Goal: Obtain resource: Download file/media

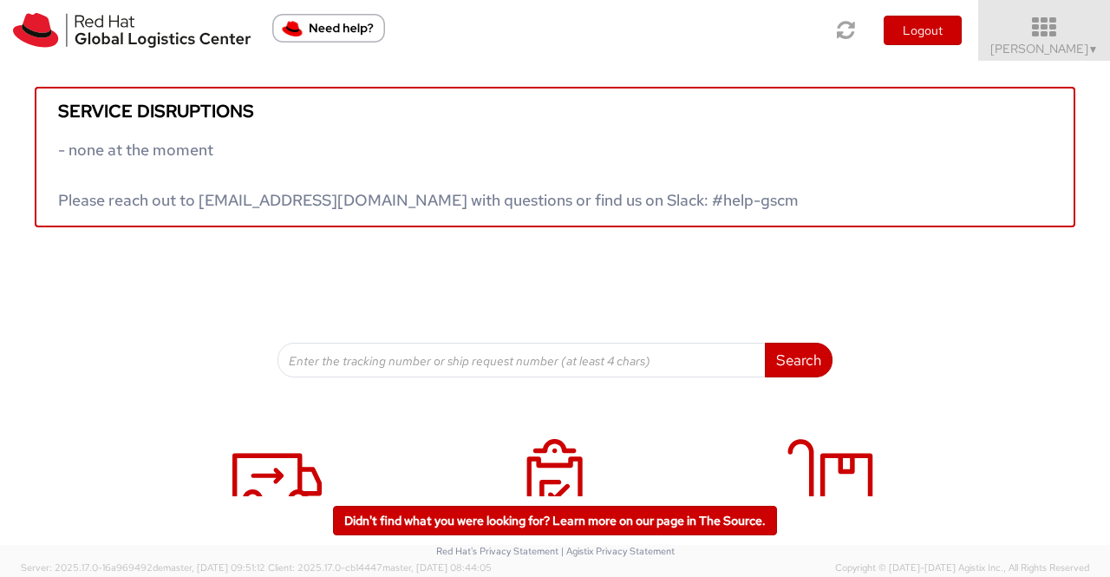
click at [1095, 49] on span "▼" at bounding box center [1093, 49] width 10 height 14
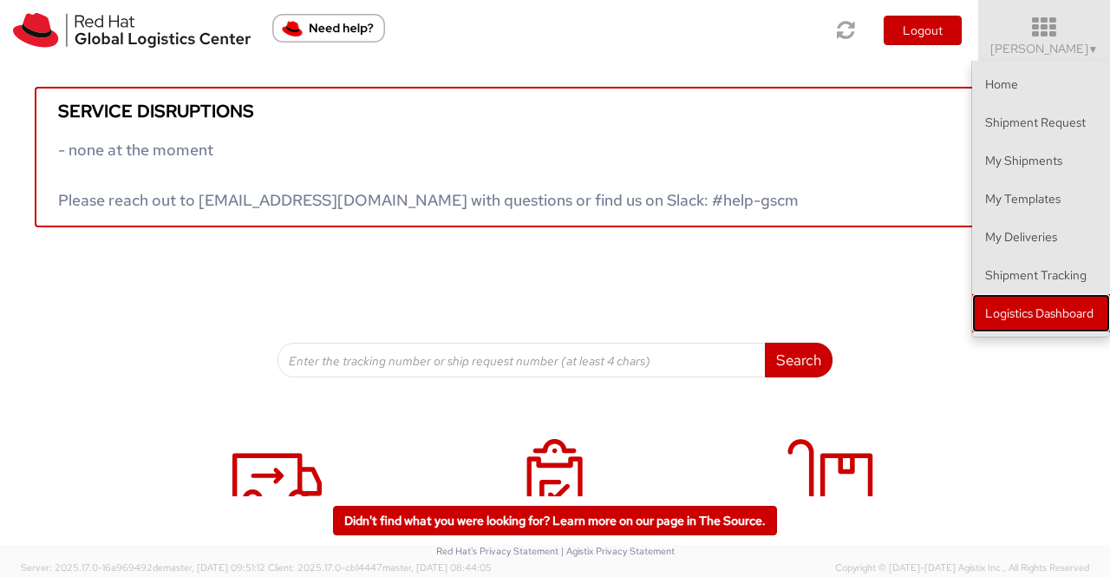
click at [1027, 313] on link "Logistics Dashboard" at bounding box center [1041, 313] width 138 height 38
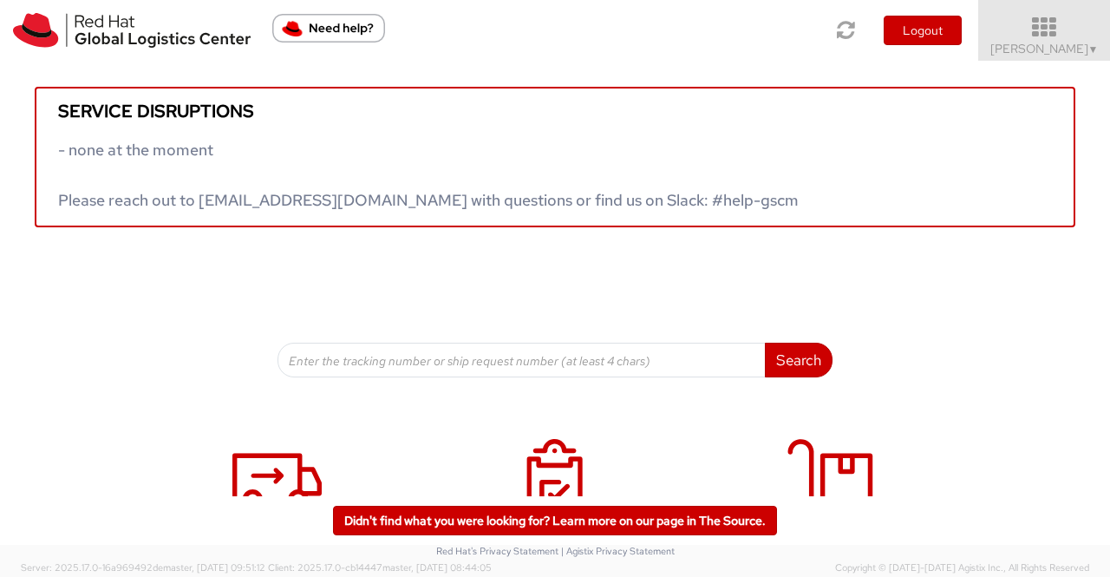
click at [1097, 45] on span "▼" at bounding box center [1093, 49] width 10 height 14
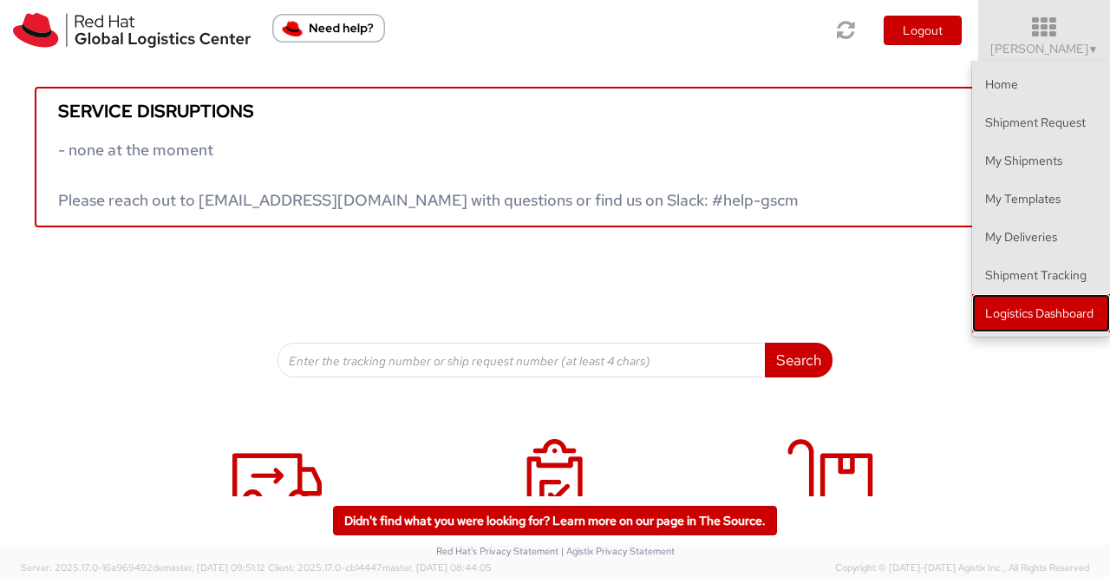
click at [1024, 310] on link "Logistics Dashboard" at bounding box center [1041, 313] width 138 height 38
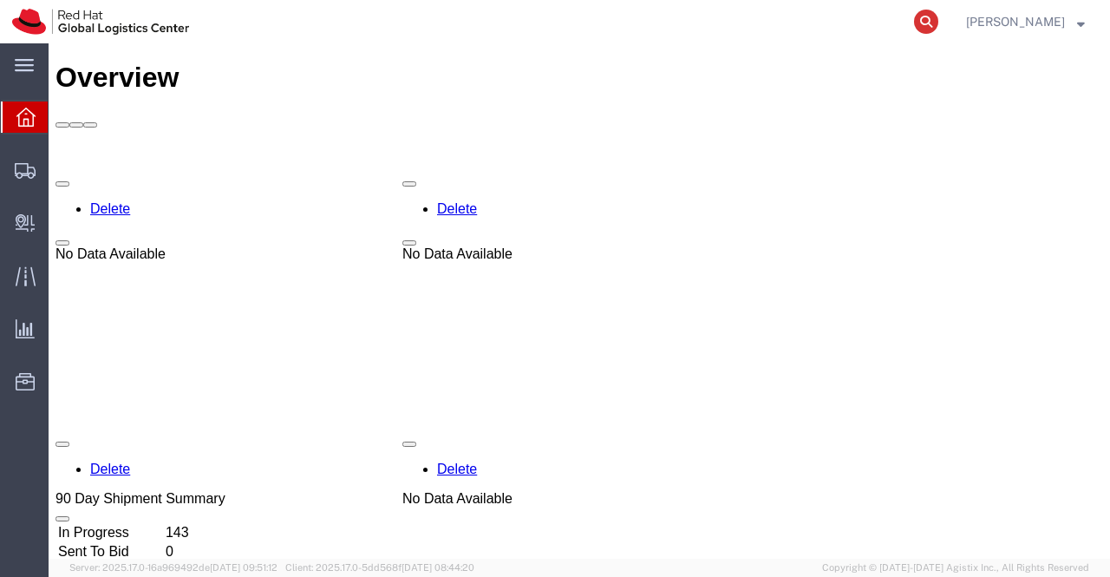
click at [922, 20] on icon at bounding box center [926, 22] width 24 height 24
paste input "392264632372"
type input "392264632372"
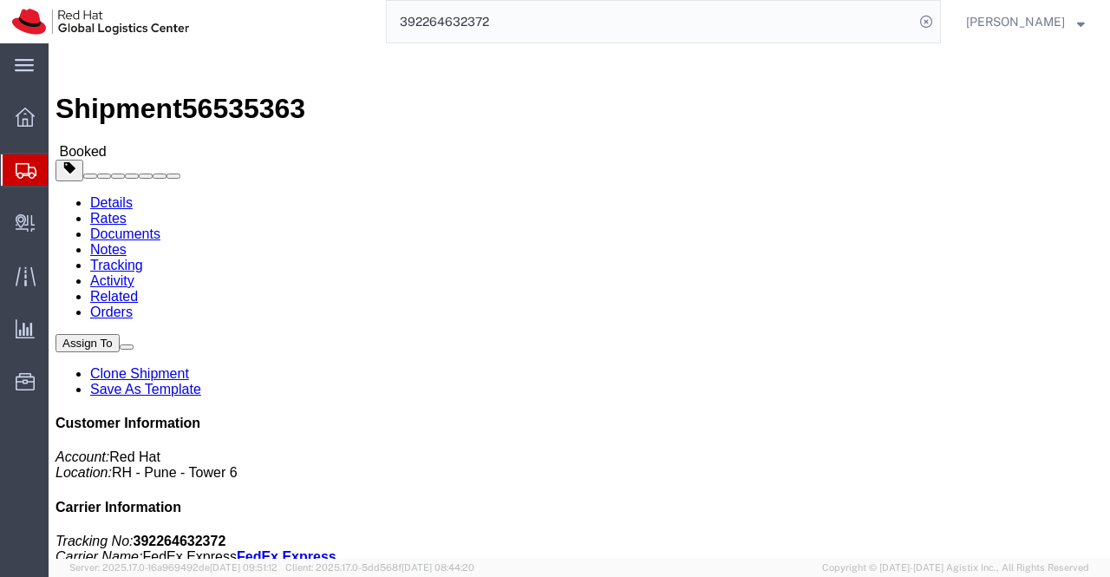
click link "Documents"
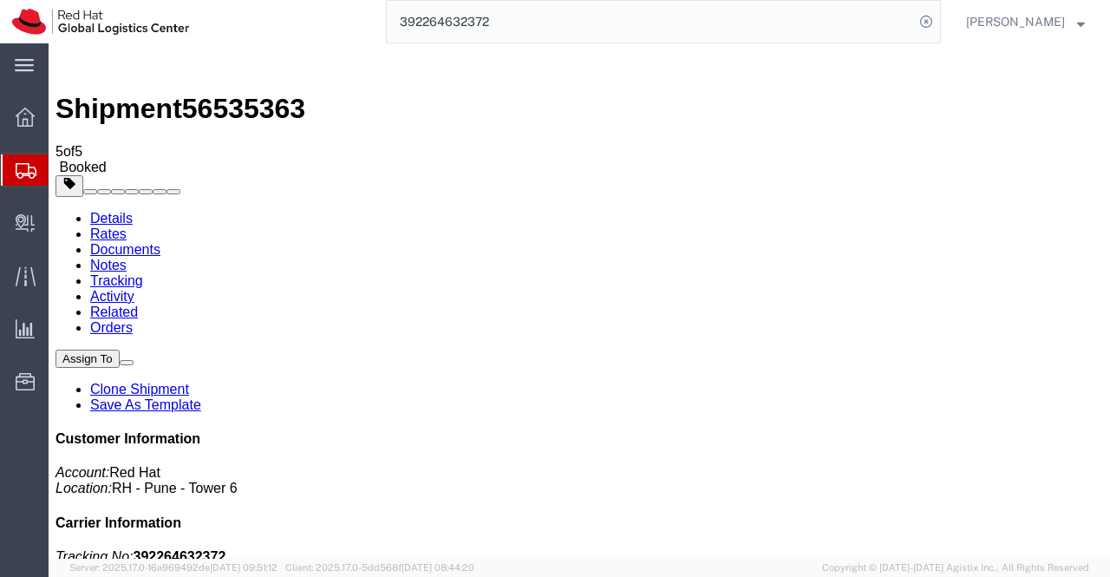
click at [115, 211] on link "Details" at bounding box center [111, 218] width 42 height 15
click address "Red Hat Limited Taiwan Branch (Ming Ta Ho) TAIPEI 25F., No.9, Songgao Rd. Xinyi…"
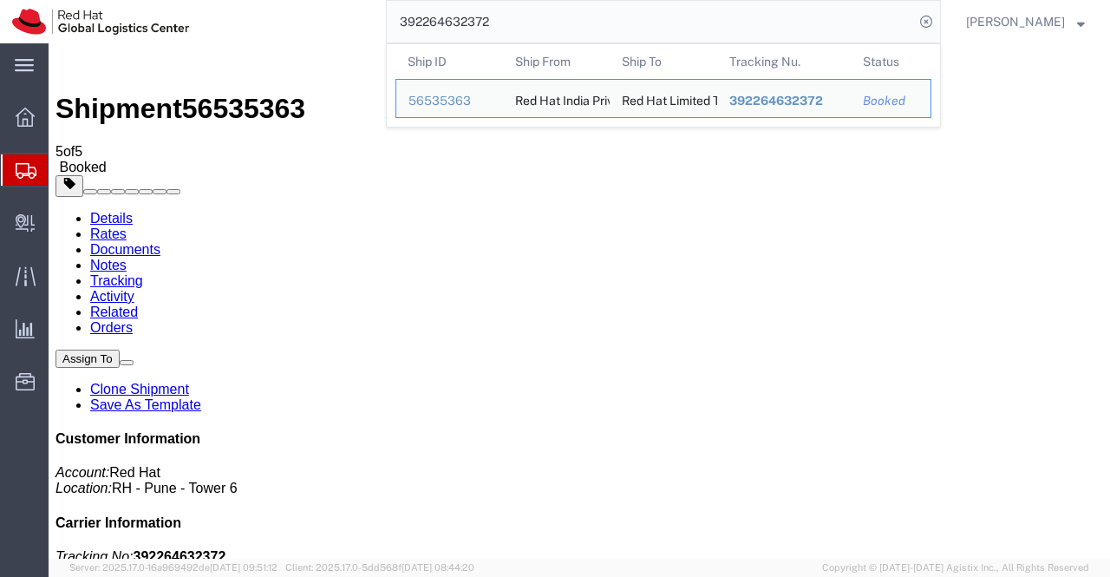
drag, startPoint x: 510, startPoint y: 22, endPoint x: 390, endPoint y: 25, distance: 119.7
click at [390, 25] on input "392264632372" at bounding box center [650, 22] width 527 height 42
click div "Leg 1 - Small Parcel"
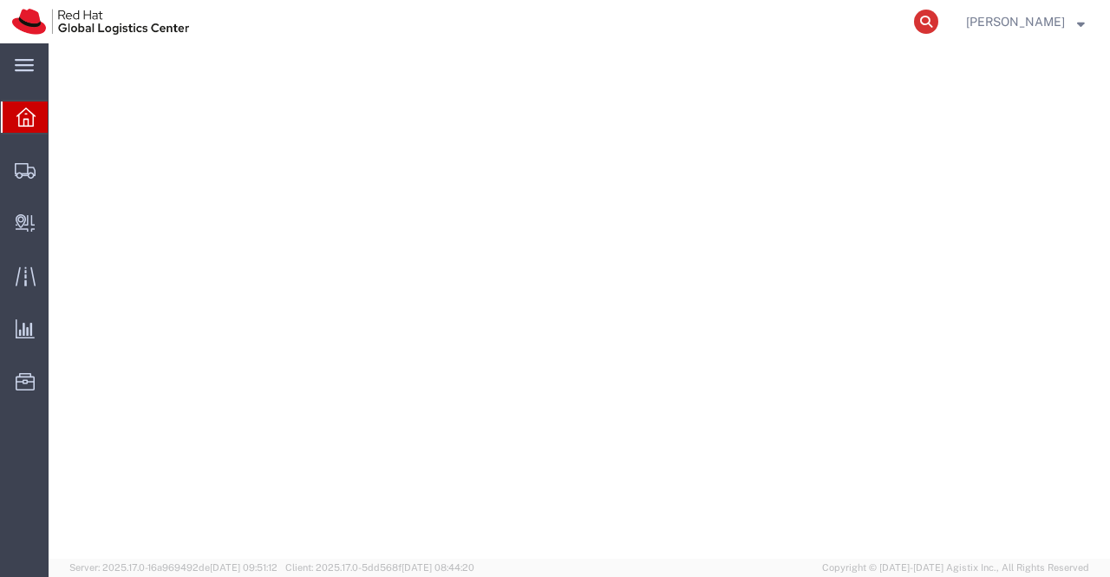
click at [925, 18] on icon at bounding box center [926, 22] width 24 height 24
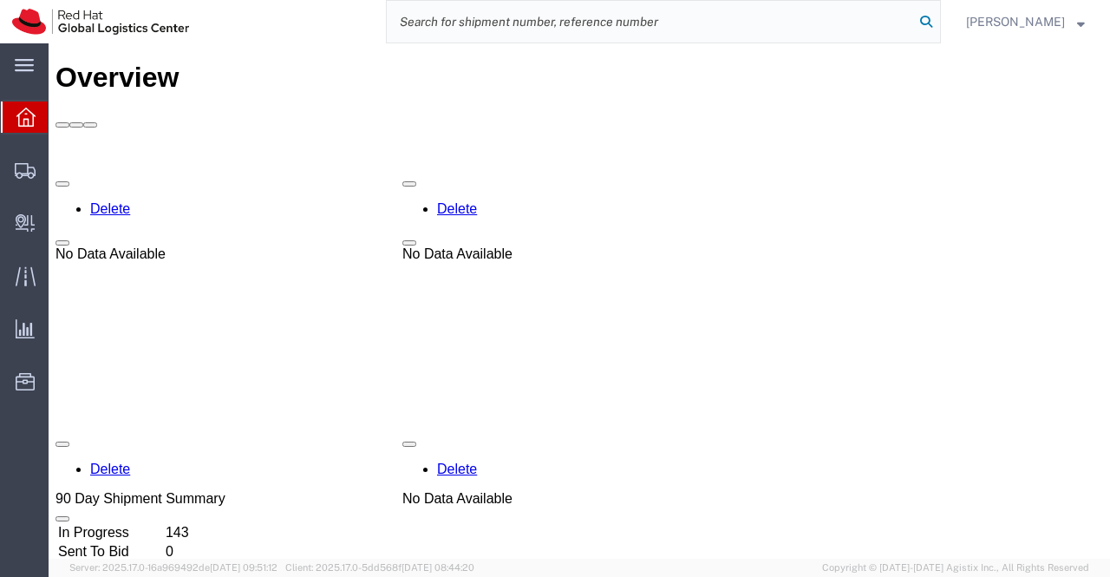
paste input "392265218856"
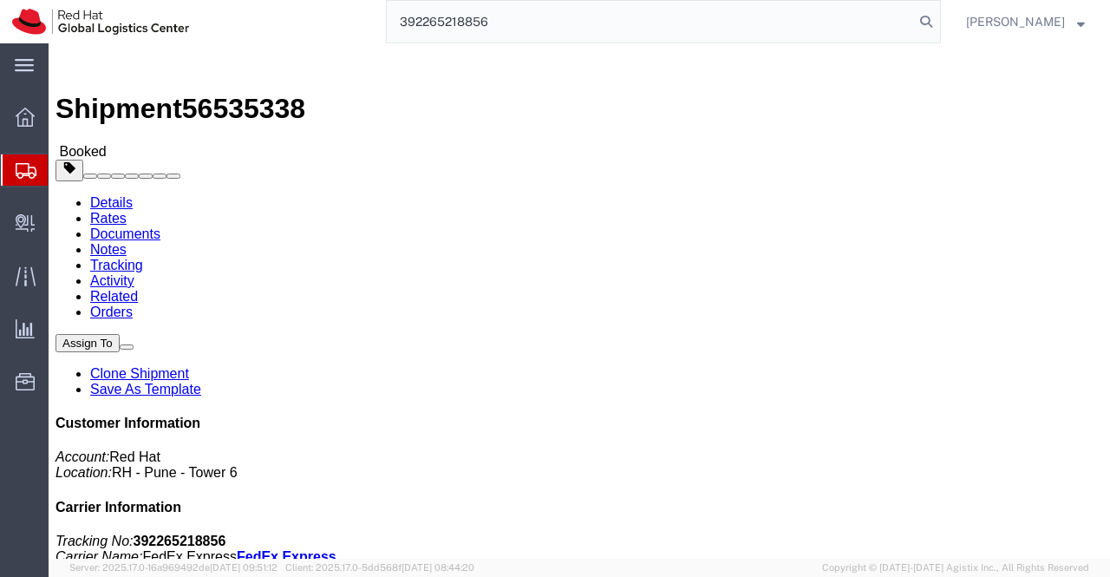
type input "392265218856"
click div "Shipment Detail Ship From Red Hat India Private Limited (Pallav Sen Gupta) BENG…"
click link "Documents"
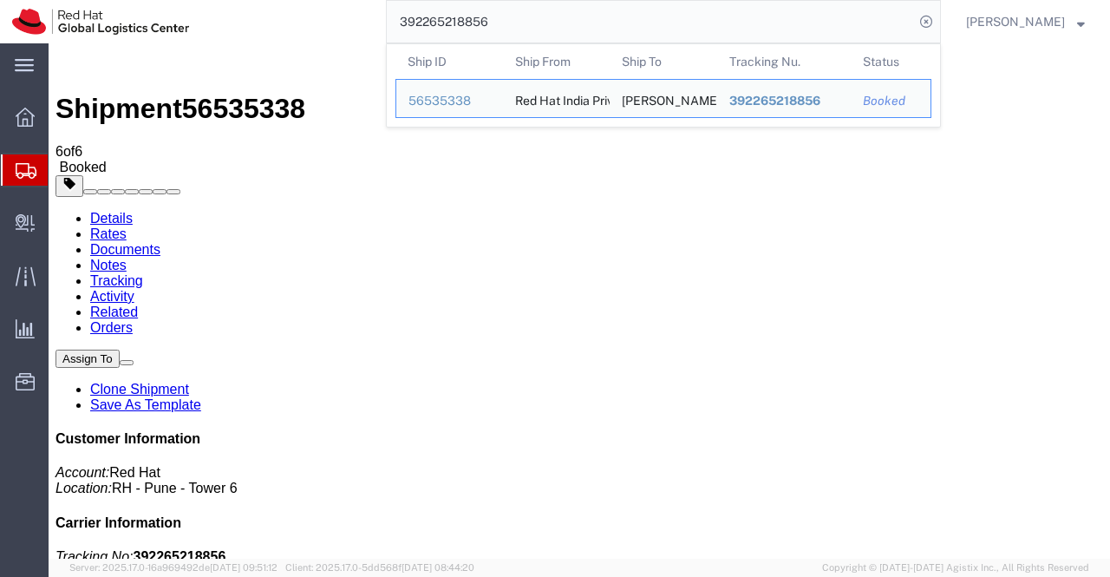
drag, startPoint x: 541, startPoint y: 17, endPoint x: 361, endPoint y: 18, distance: 180.4
click at [361, 18] on div "392265218856 Ship ID Ship From Ship To Tracking Nu. Status Ship ID 56535338 Shi…" at bounding box center [571, 21] width 740 height 43
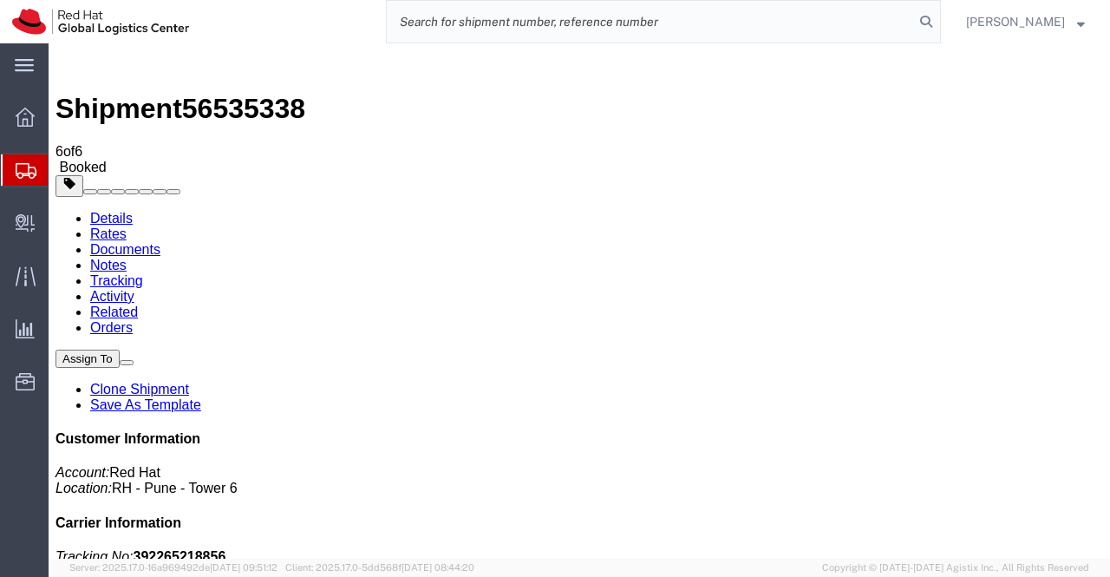
paste input "392265174511"
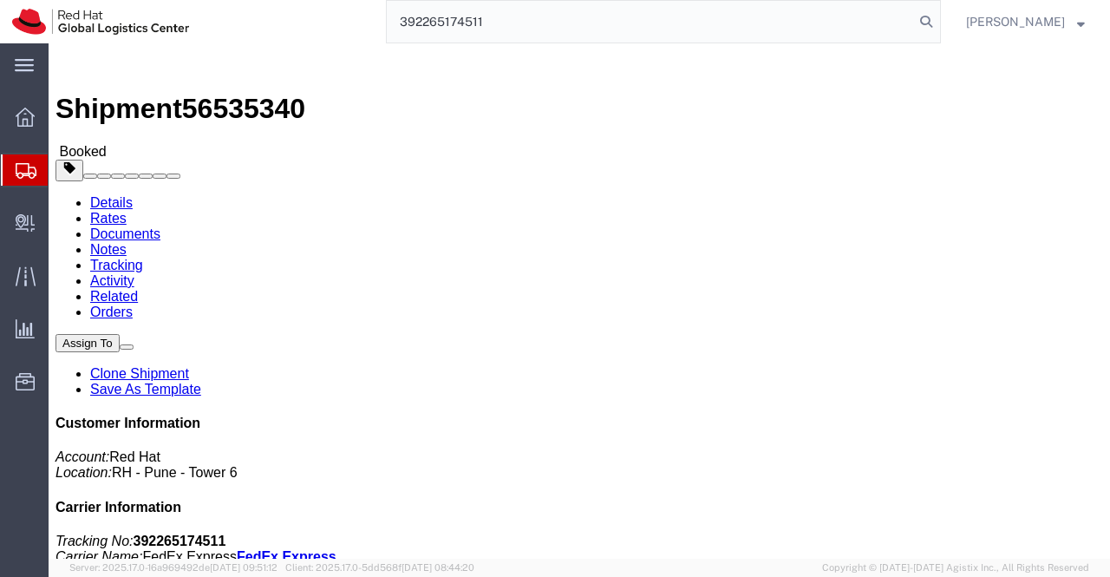
type input "392265174511"
drag, startPoint x: 183, startPoint y: 63, endPoint x: 250, endPoint y: 173, distance: 128.8
click link "Documents"
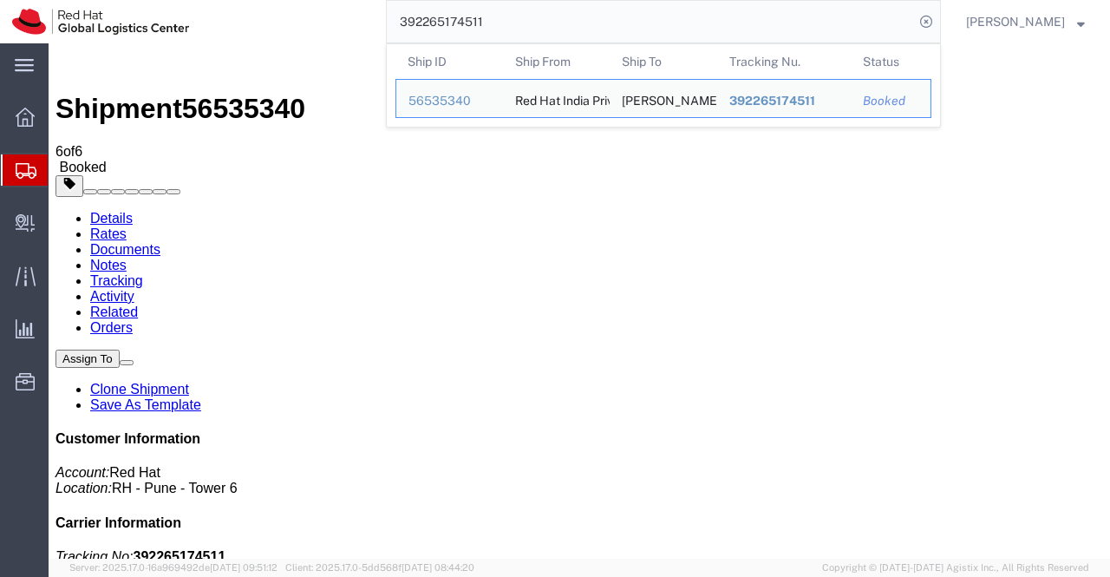
drag, startPoint x: 494, startPoint y: 17, endPoint x: 398, endPoint y: 20, distance: 96.3
click at [398, 20] on input "392265174511" at bounding box center [650, 22] width 527 height 42
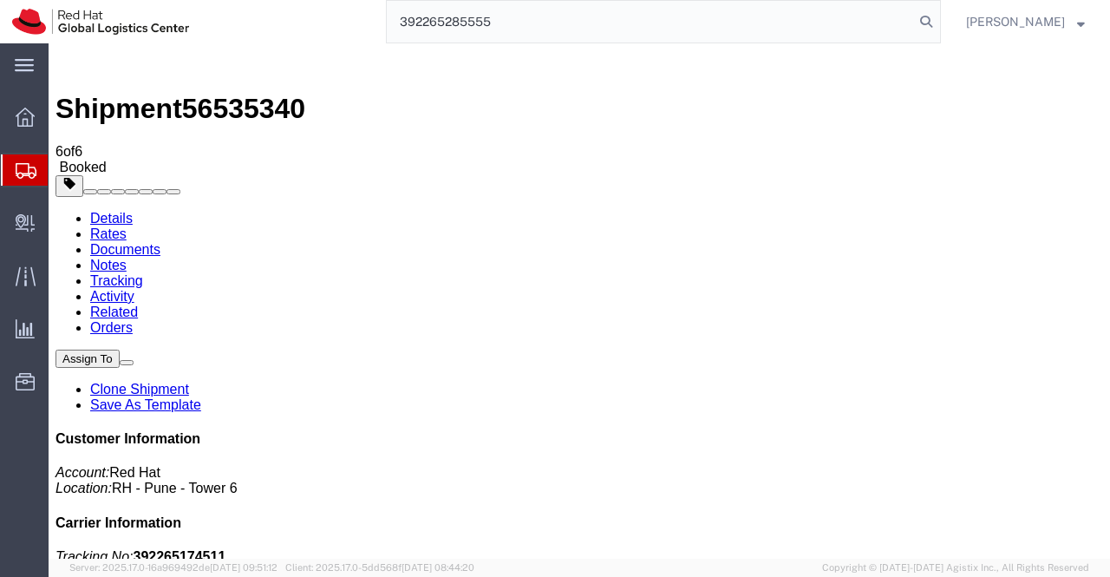
type input "392265285555"
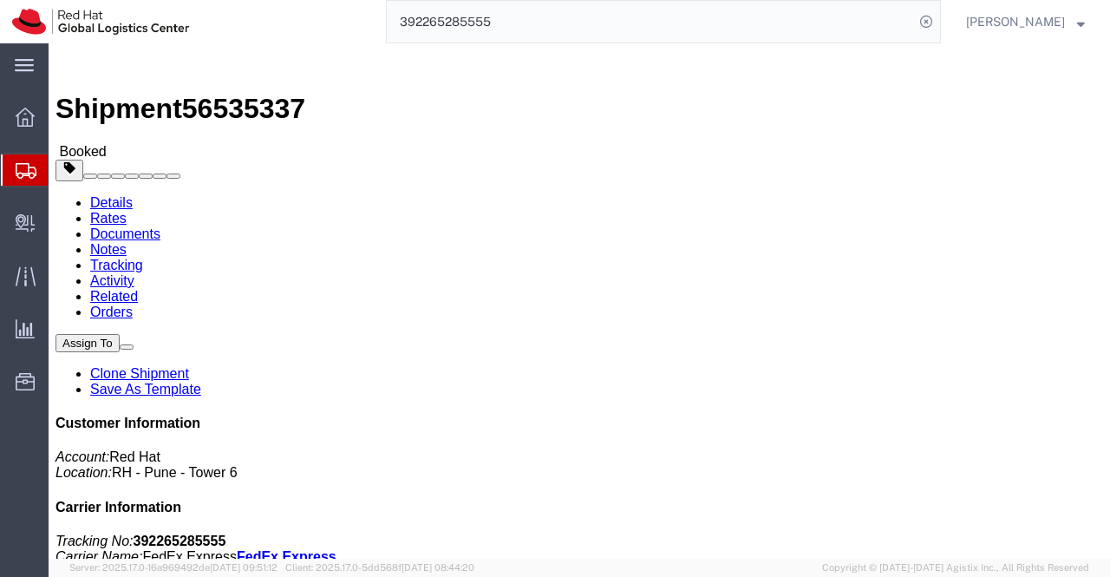
click link "Documents"
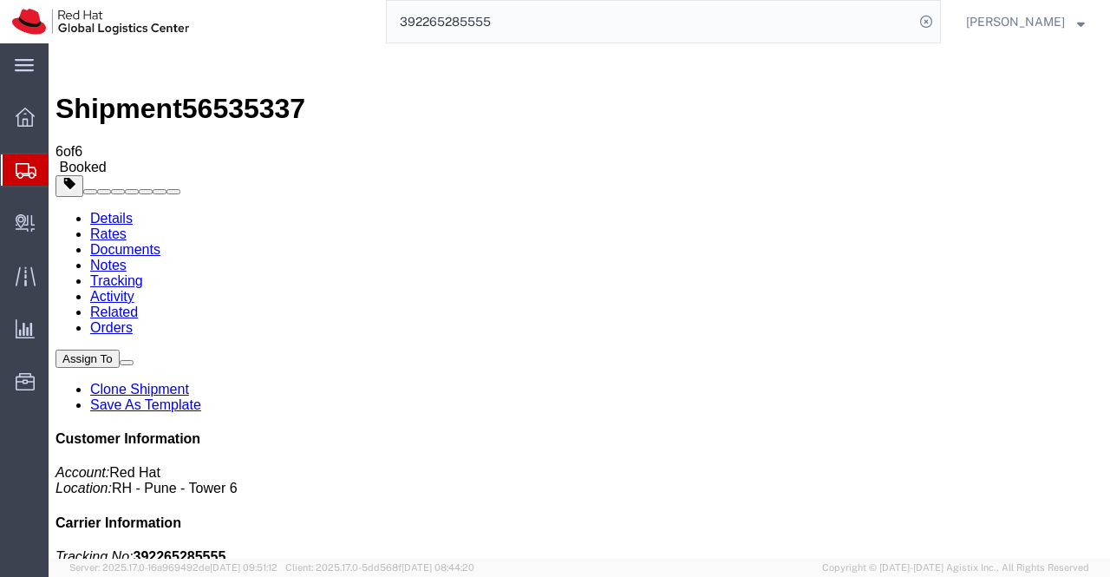
checkbox input "true"
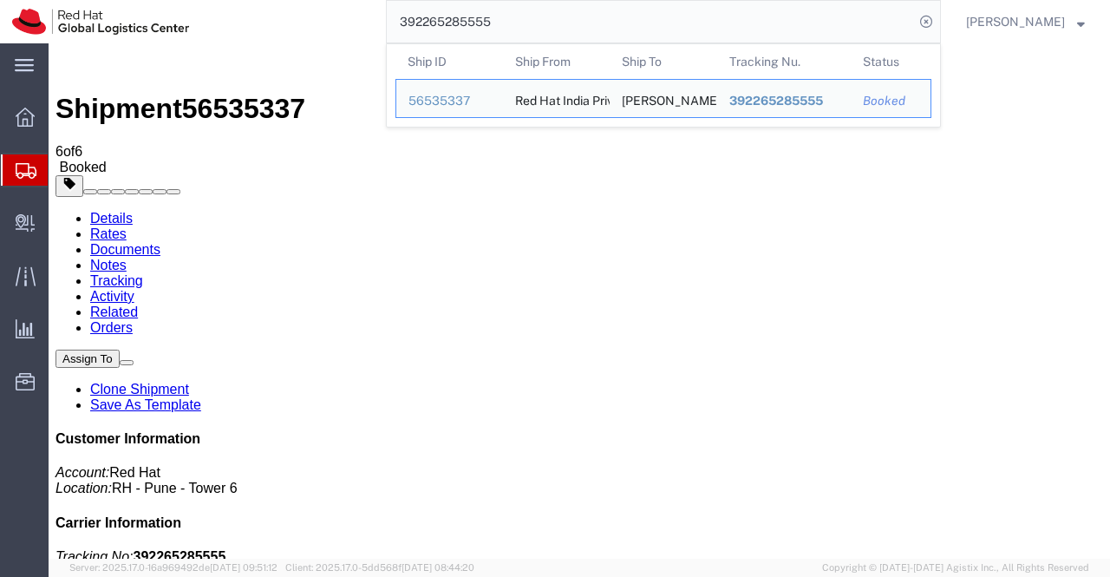
drag, startPoint x: 508, startPoint y: 24, endPoint x: 329, endPoint y: 29, distance: 179.6
click at [329, 29] on div "392265285555 Ship ID Ship From Ship To Tracking Nu. Status Ship ID 56535337 Shi…" at bounding box center [571, 21] width 740 height 43
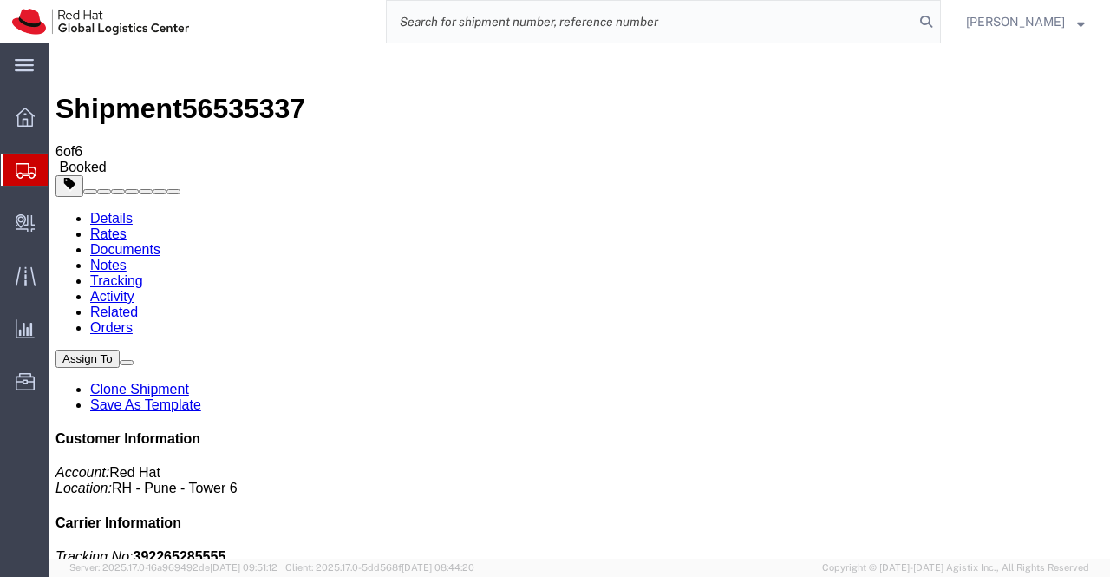
click at [469, 23] on input "search" at bounding box center [650, 22] width 527 height 42
paste input "392265410850"
type input "392265410850"
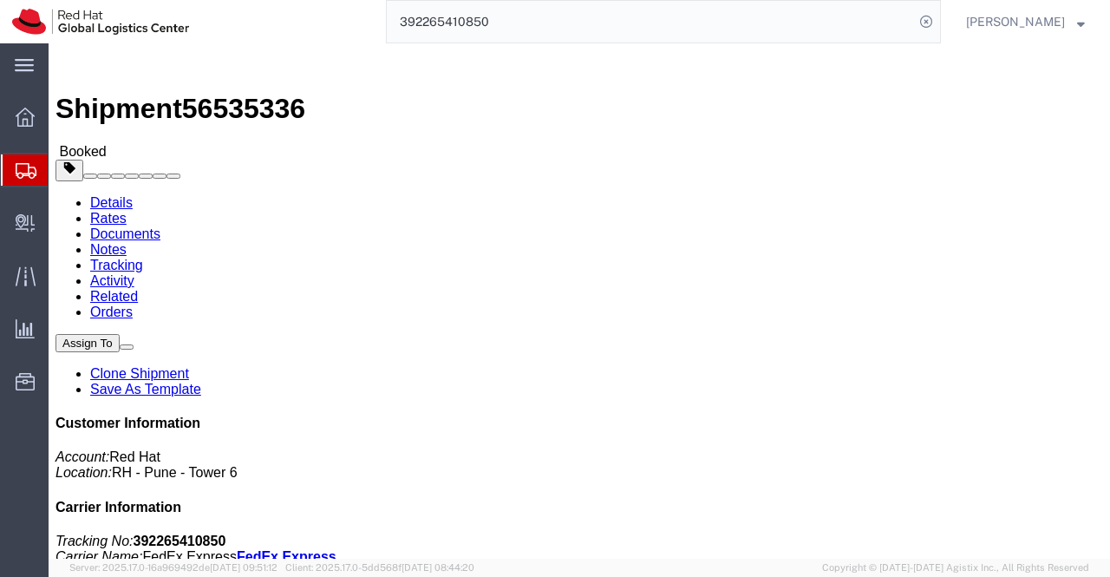
click link "Documents"
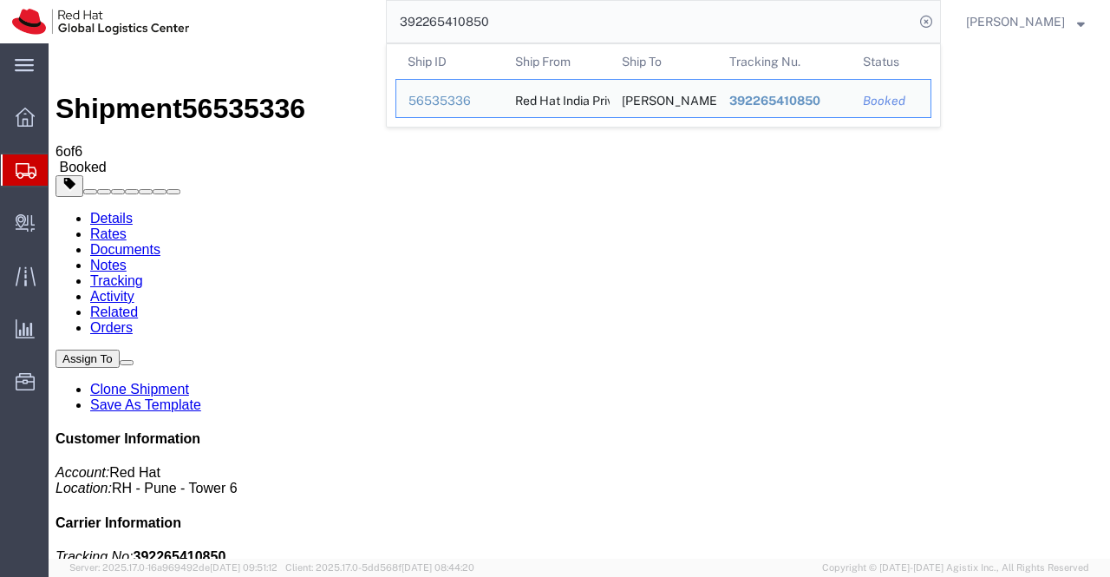
drag, startPoint x: 518, startPoint y: 25, endPoint x: 399, endPoint y: 21, distance: 118.9
click at [399, 21] on input "392265410850" at bounding box center [650, 22] width 527 height 42
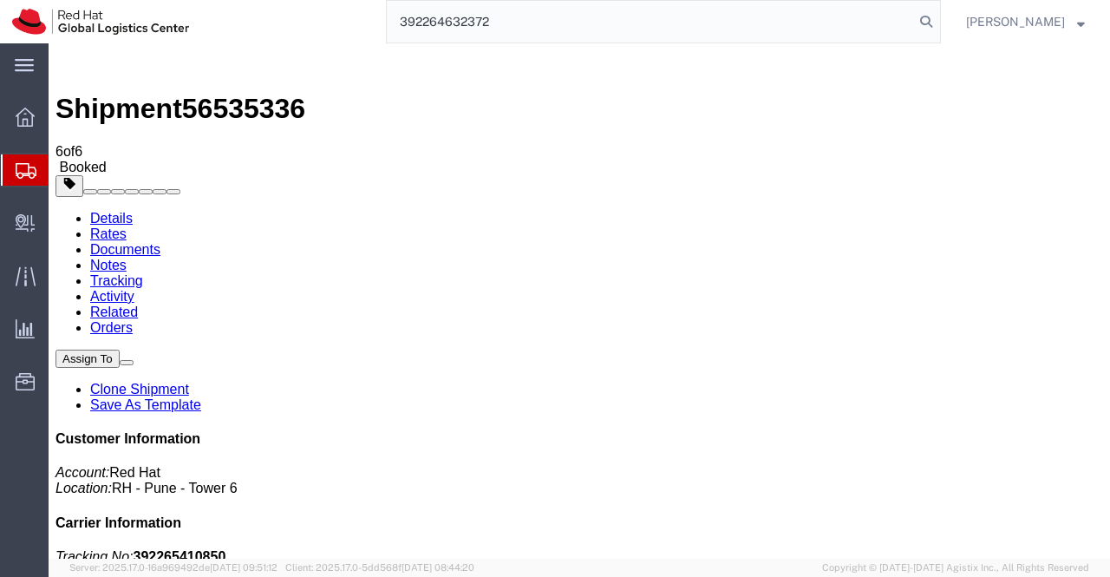
type input "392264632372"
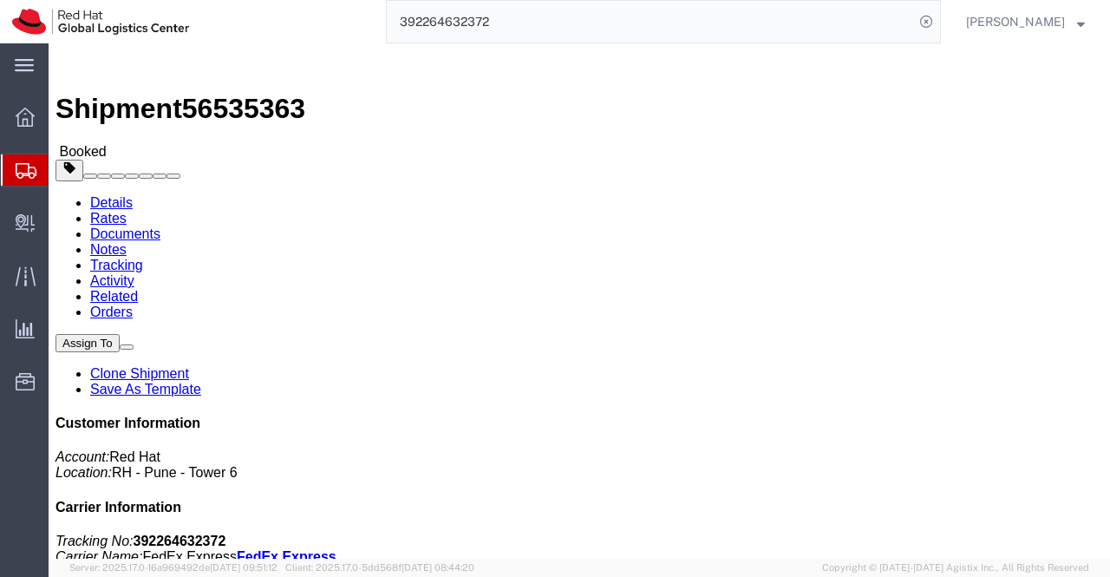
click link "Documents"
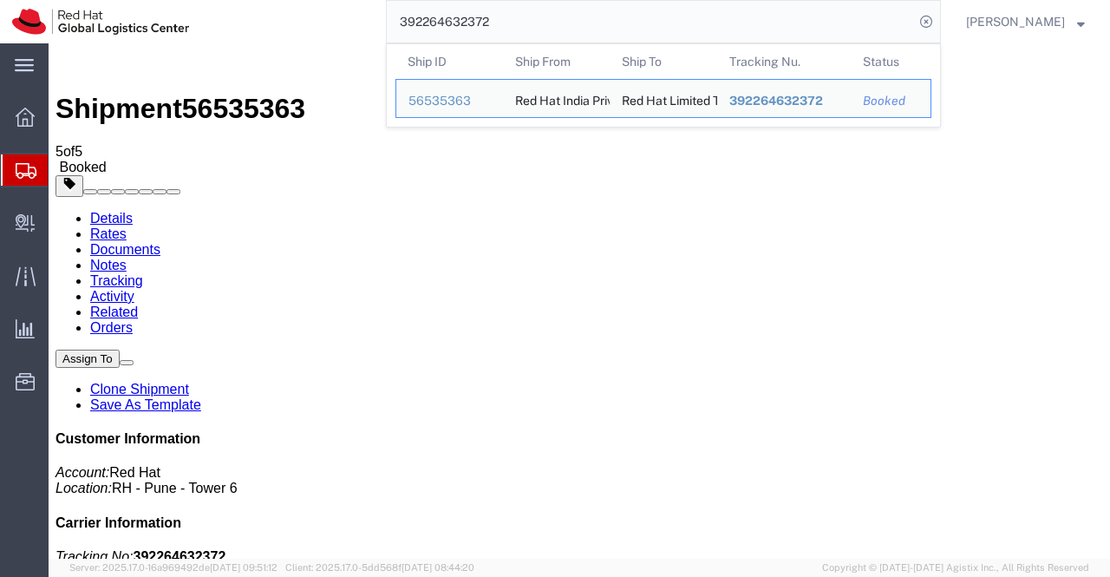
drag, startPoint x: 526, startPoint y: 18, endPoint x: 365, endPoint y: 21, distance: 160.5
click at [365, 22] on div "392264632372 Ship ID Ship From Ship To Tracking Nu. Status Ship ID 56535363 Shi…" at bounding box center [571, 21] width 740 height 43
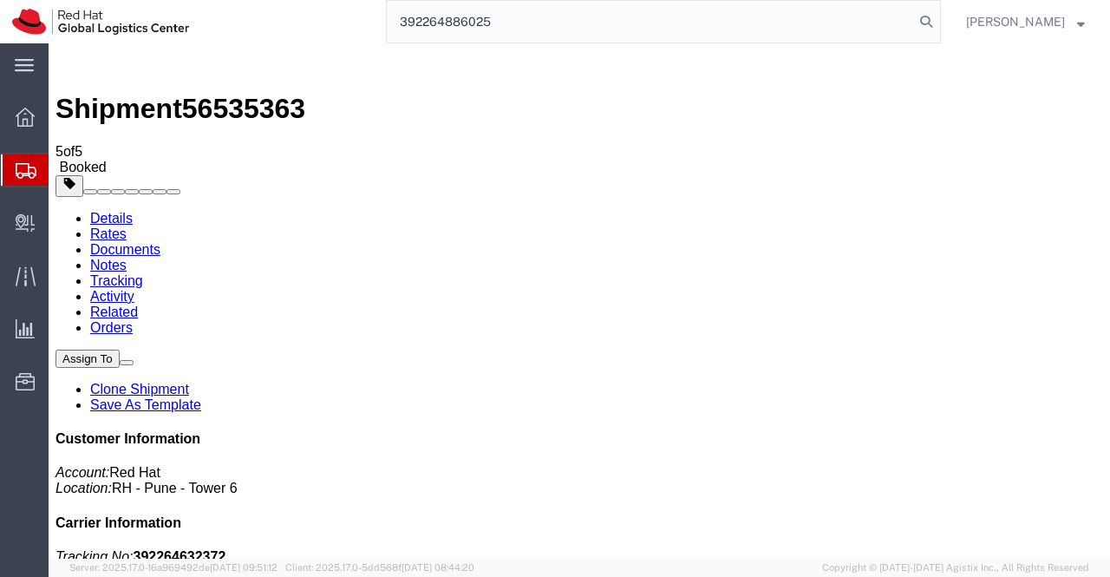
type input "392264886025"
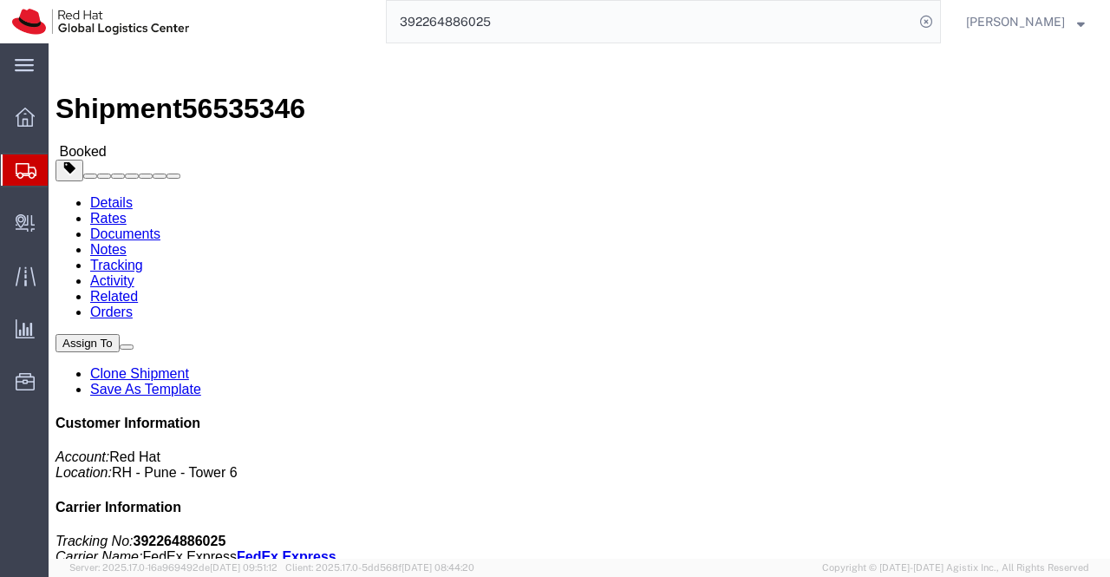
click link "Documents"
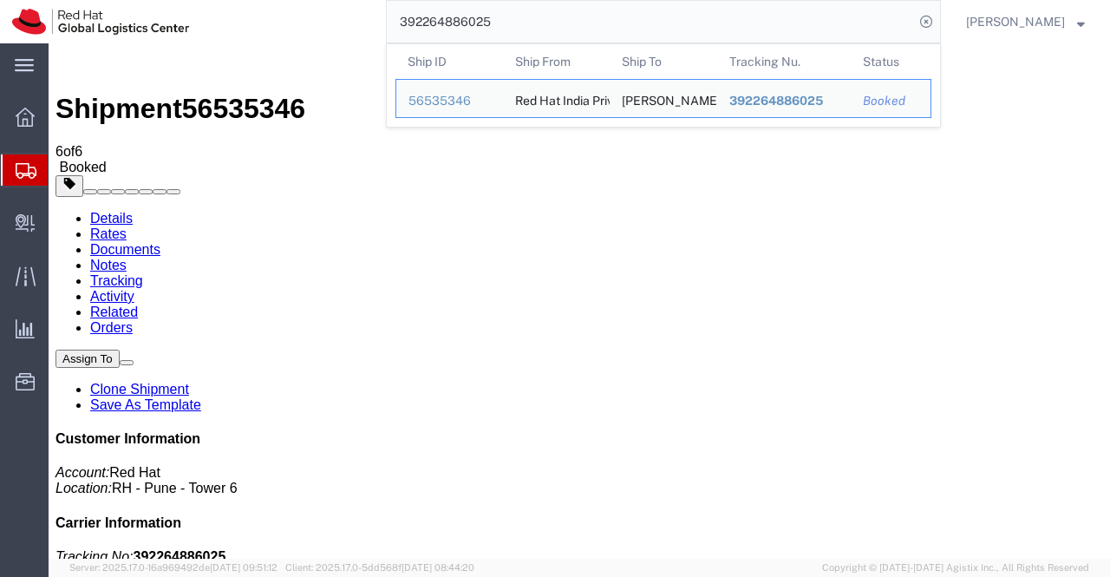
drag, startPoint x: 511, startPoint y: 16, endPoint x: 387, endPoint y: 19, distance: 124.1
click at [387, 19] on form "392264886025 Ship ID Ship From Ship To Tracking Nu. Status Ship ID 56535346 Shi…" at bounding box center [663, 21] width 555 height 43
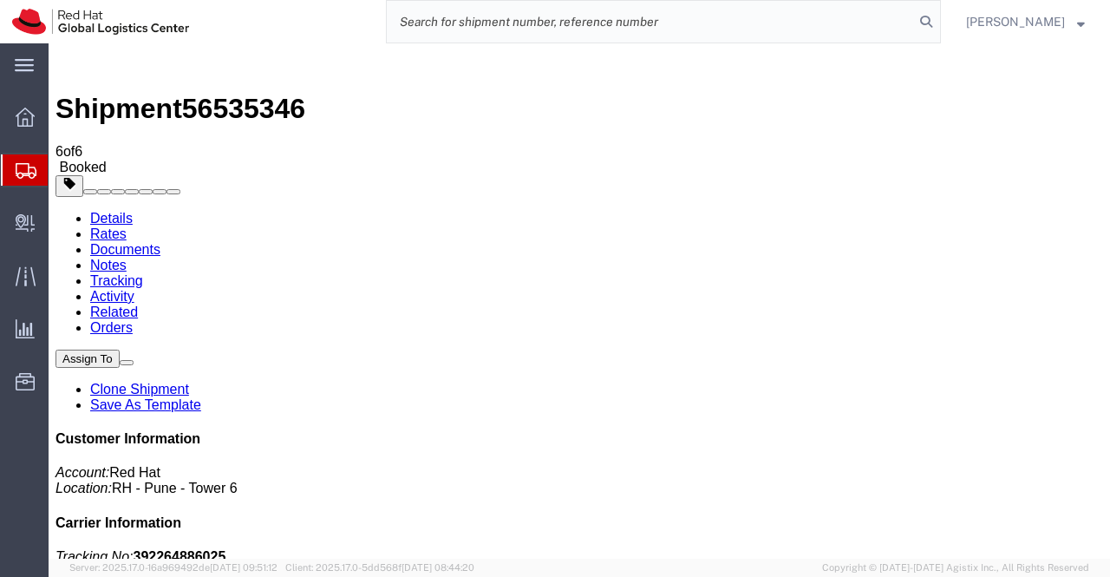
paste input "392264911431"
type input "392264911431"
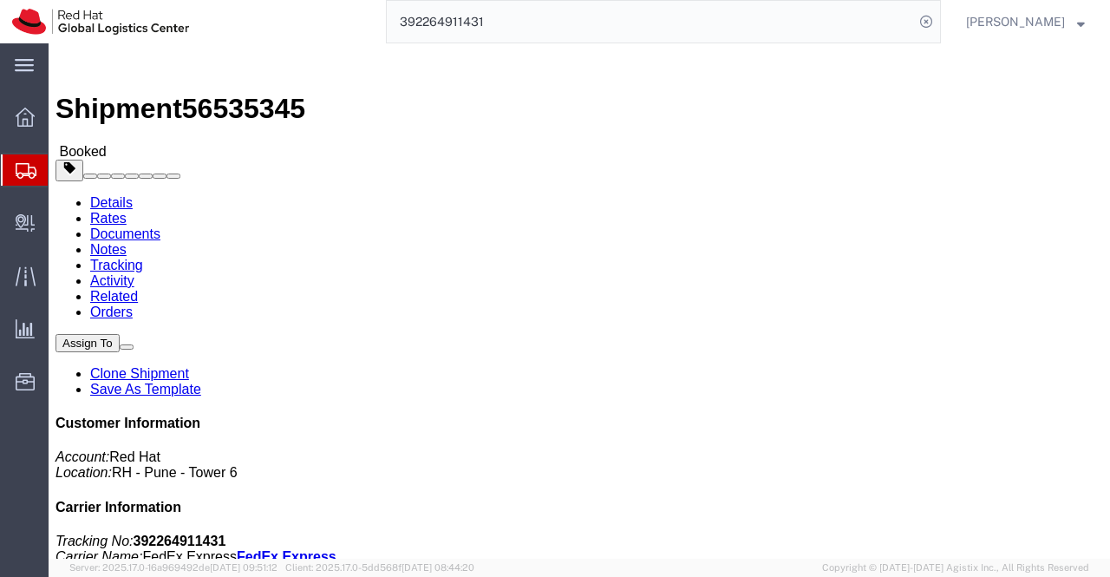
click link "Documents"
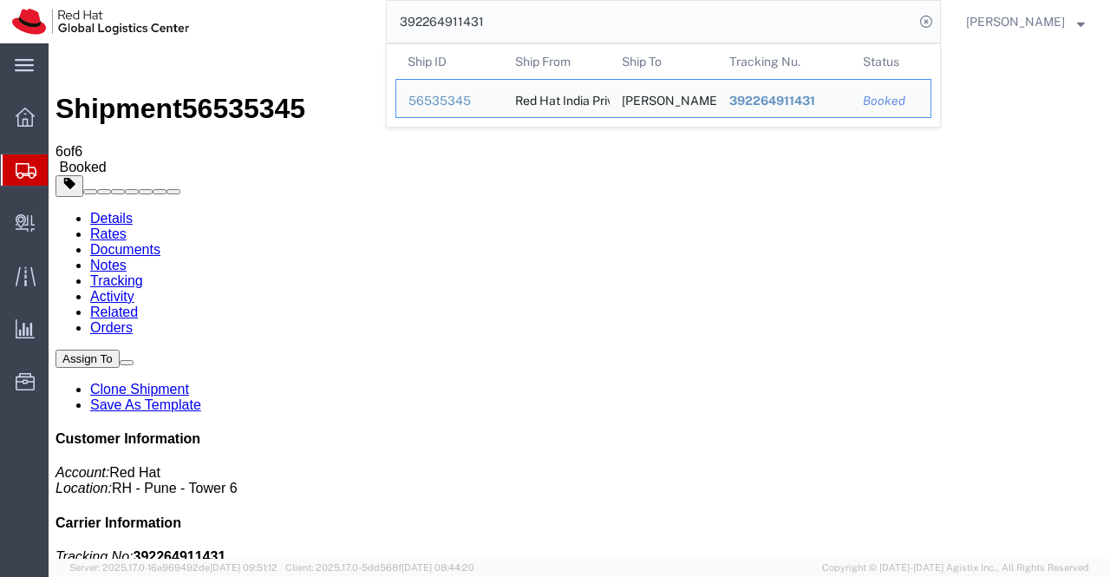
drag, startPoint x: 552, startPoint y: 25, endPoint x: 290, endPoint y: 30, distance: 262.0
click at [290, 30] on div "392264911431 Ship ID Ship From Ship To Tracking Nu. Status Ship ID 56535345 Shi…" at bounding box center [571, 21] width 740 height 43
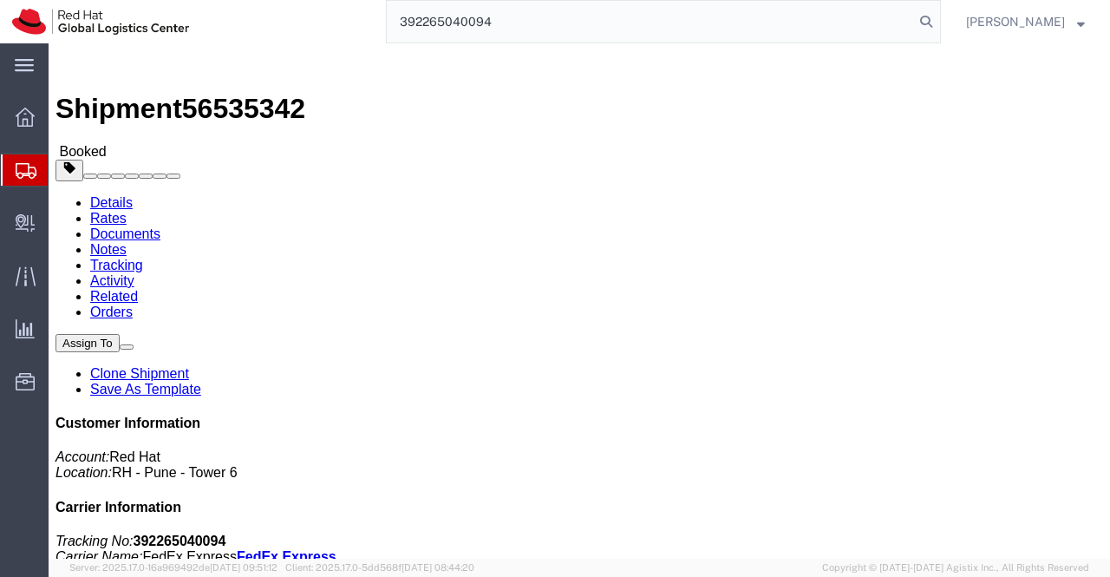
type input "392265040094"
click link "Documents"
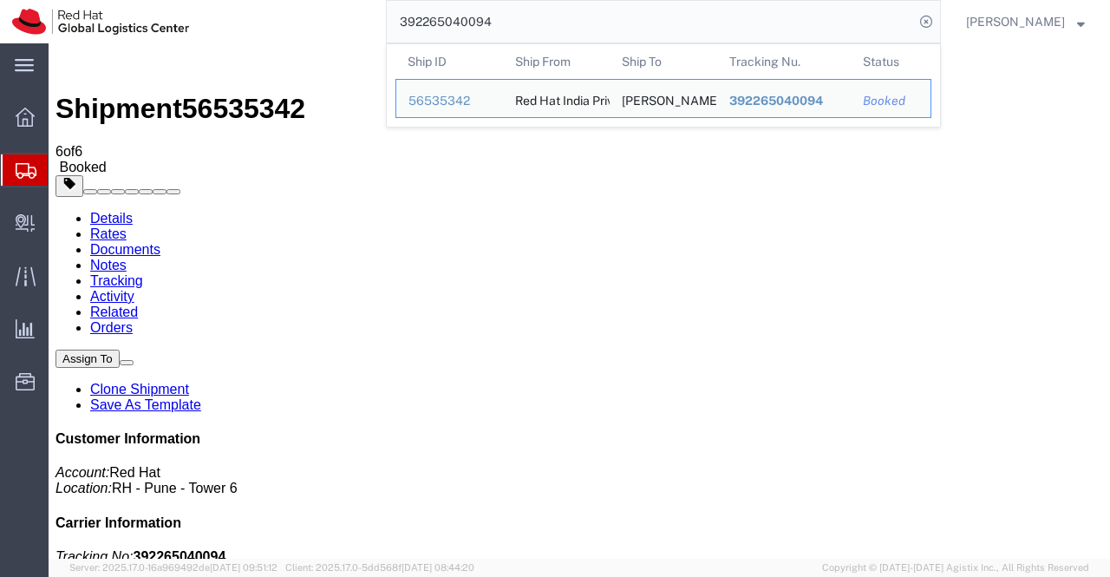
drag, startPoint x: 520, startPoint y: 15, endPoint x: 349, endPoint y: 38, distance: 173.3
click at [349, 38] on div "392265040094 Ship ID Ship From Ship To Tracking Nu. Status Ship ID 56535342 Shi…" at bounding box center [571, 21] width 740 height 43
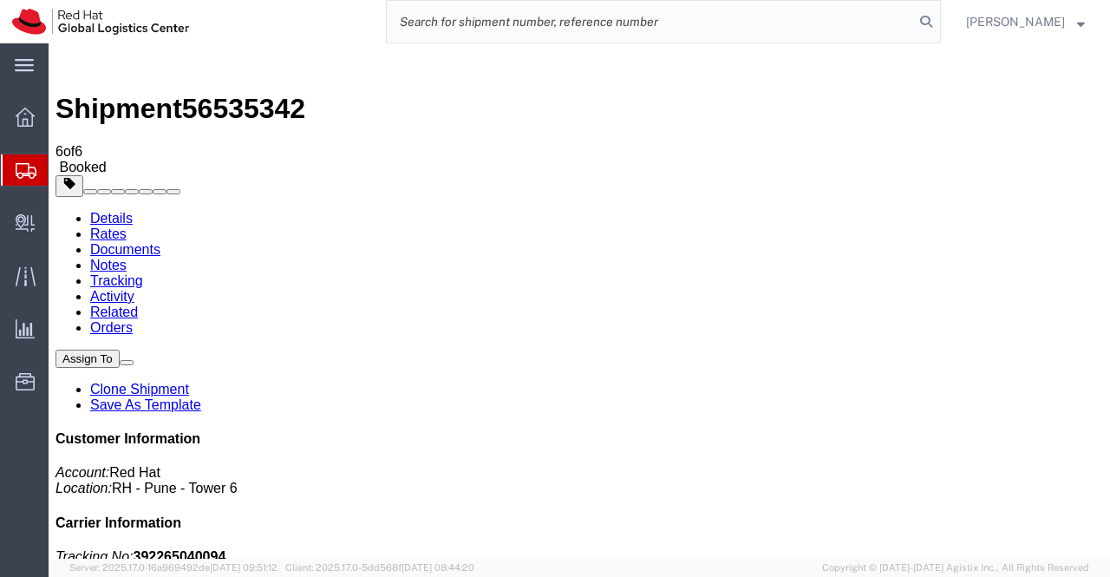
paste input "392265377310"
type input "392265377310"
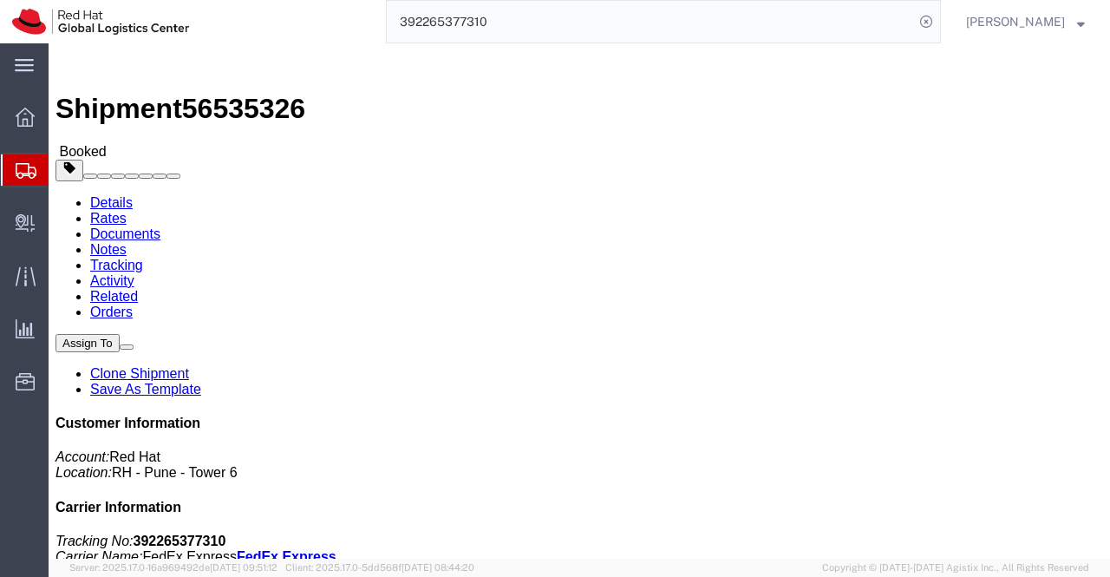
click div "Shipment Detail Ship From Red Hat India Private Limited (Pallav Sen Gupta) BENG…"
click link "Documents"
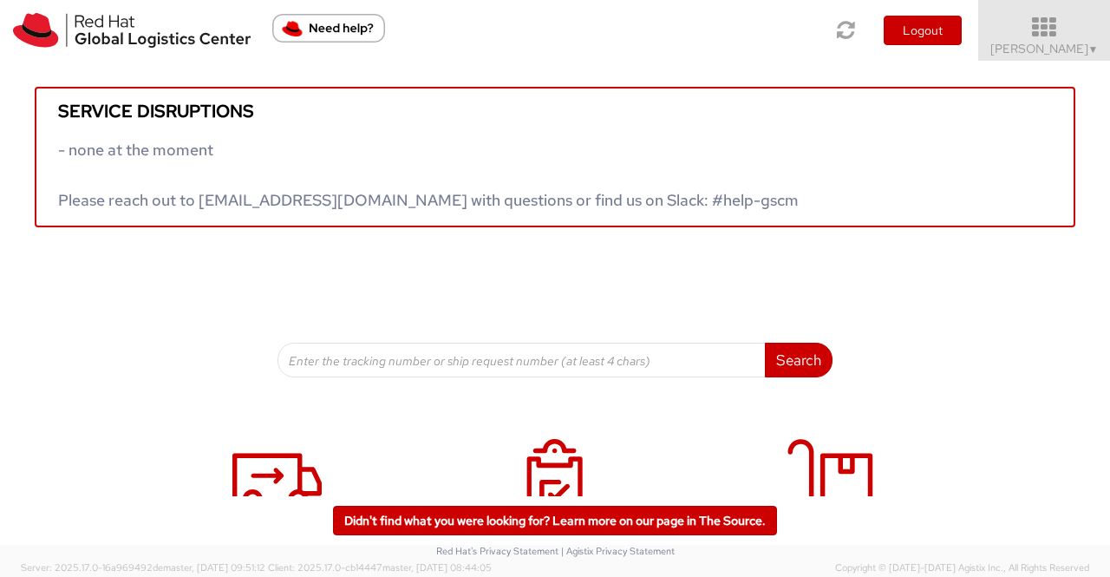
click at [1093, 43] on span "▼" at bounding box center [1093, 49] width 10 height 14
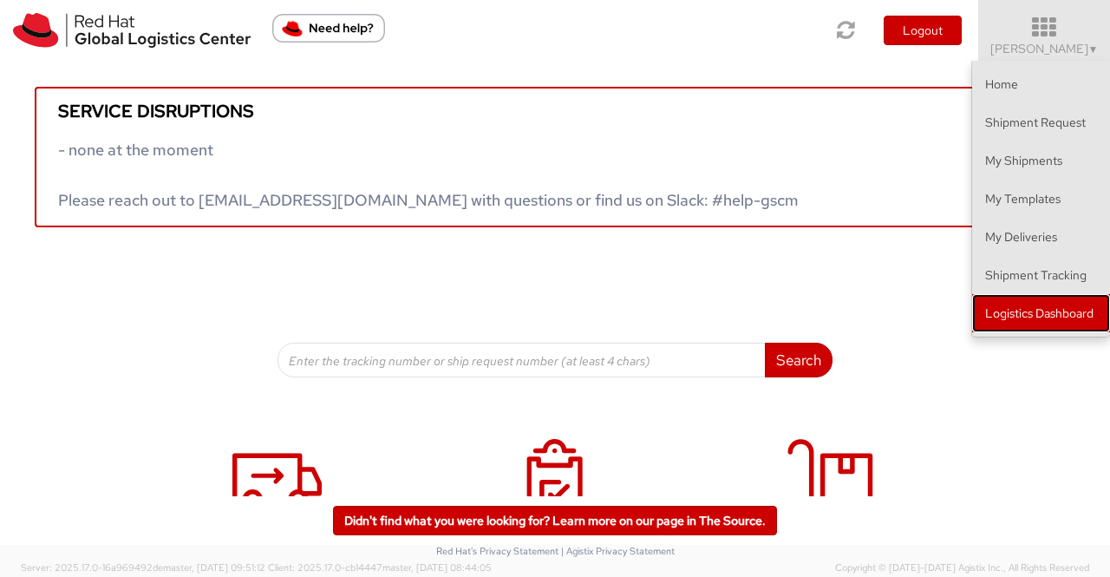
click at [1068, 310] on link "Logistics Dashboard" at bounding box center [1041, 313] width 138 height 38
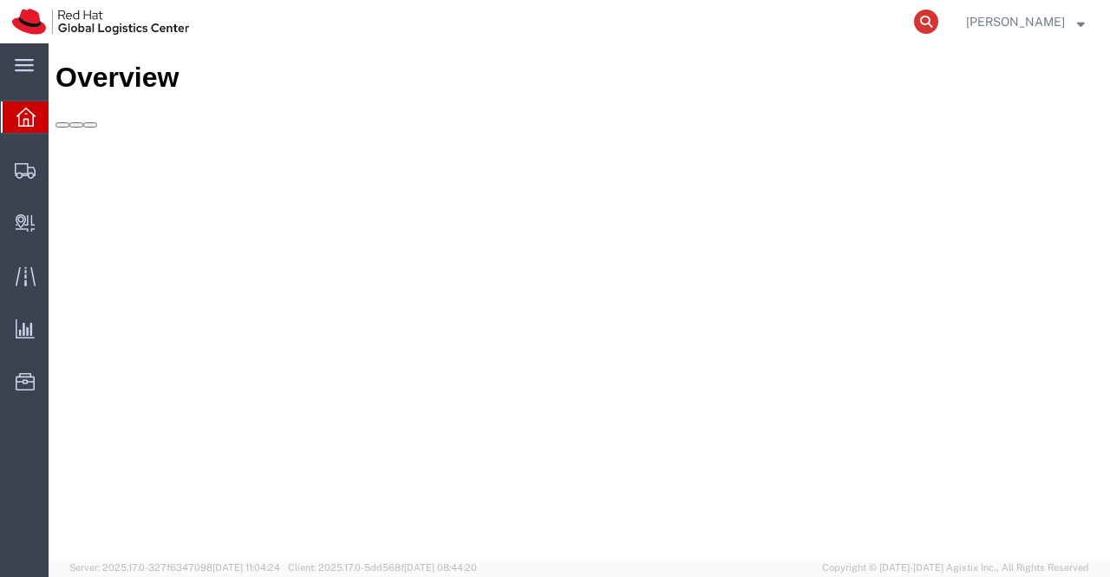
click at [926, 20] on icon at bounding box center [926, 22] width 24 height 24
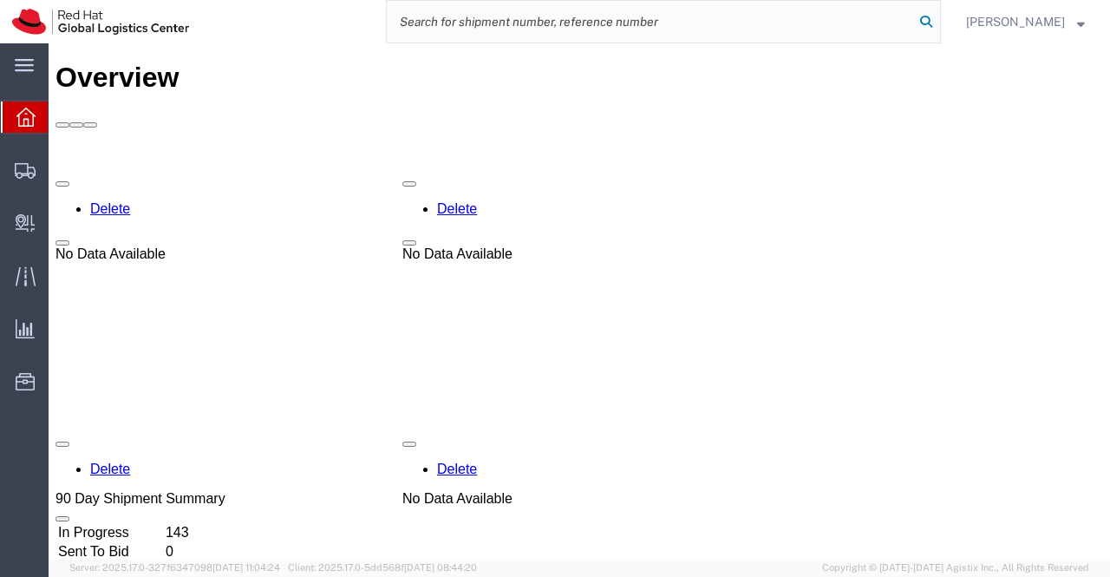
paste input "392265040094"
type input "392265040094"
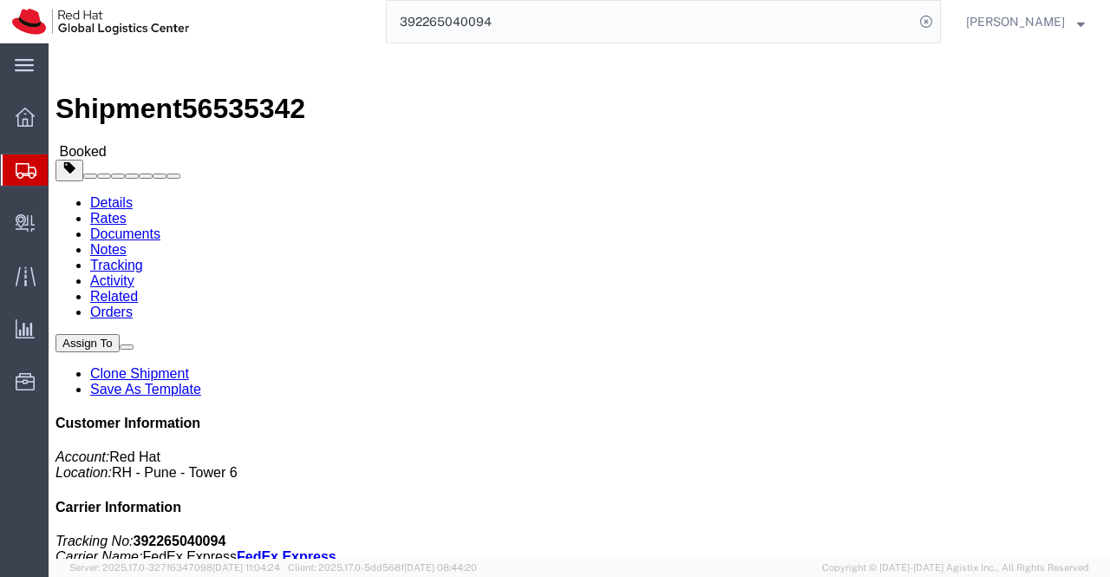
click link "Documents"
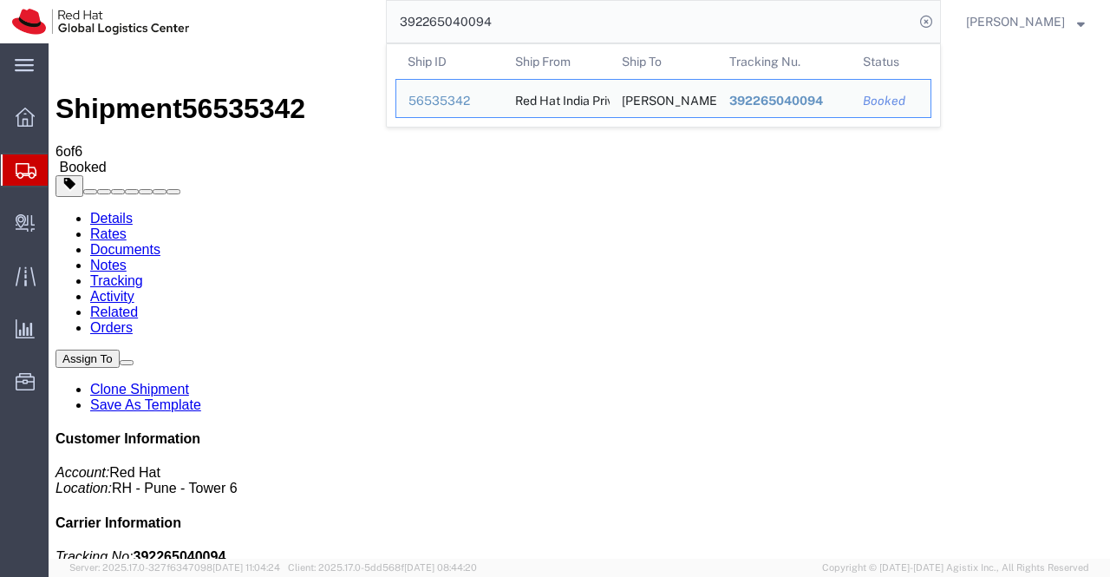
drag, startPoint x: 524, startPoint y: 22, endPoint x: 399, endPoint y: 27, distance: 125.0
click at [399, 27] on input "392265040094" at bounding box center [650, 22] width 527 height 42
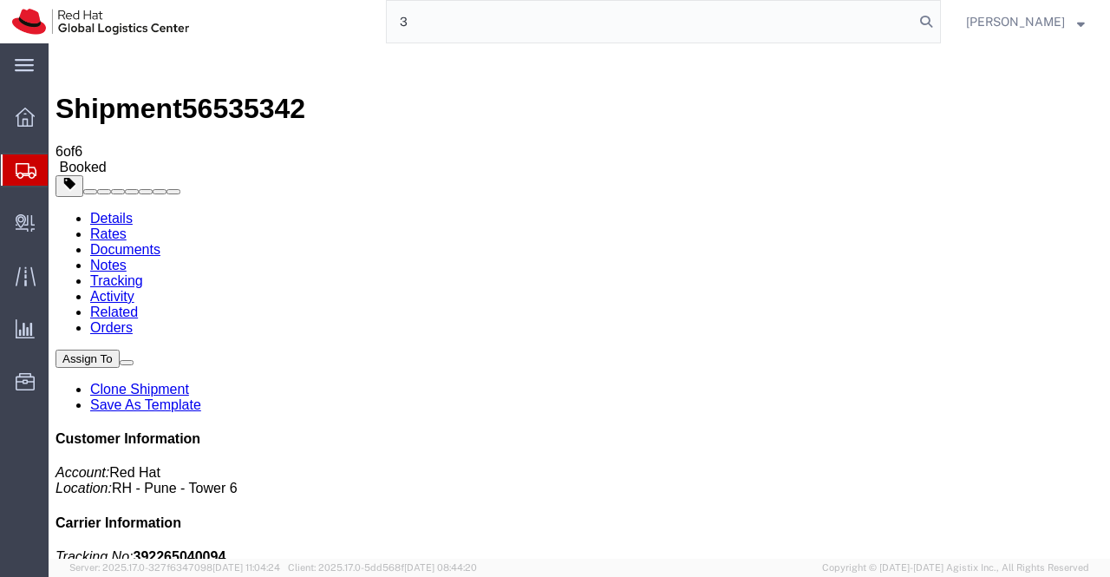
type input "3"
paste input "392265477633"
type input "392265477633"
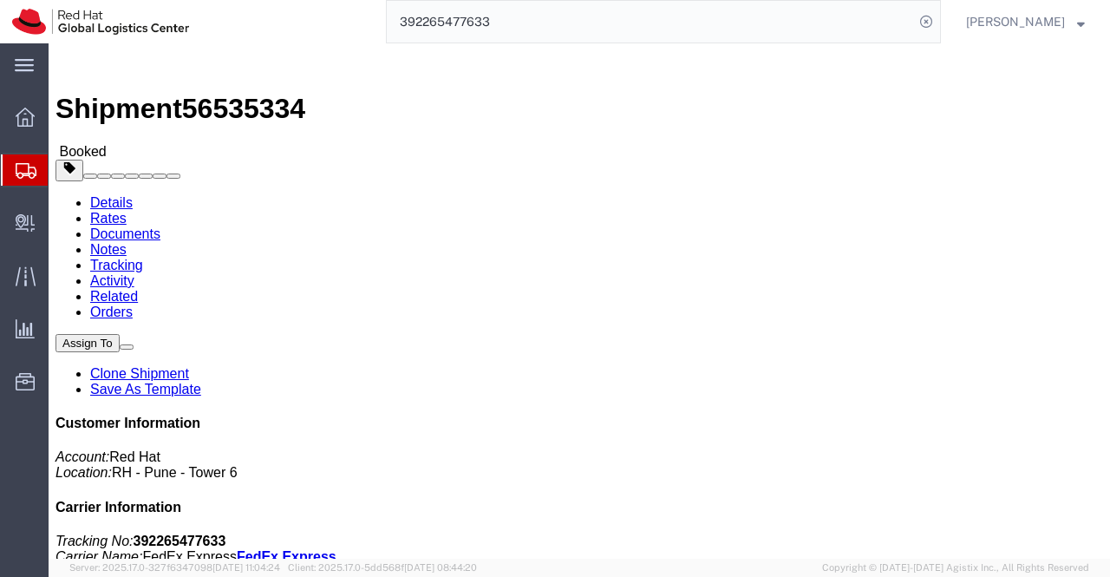
click link "Documents"
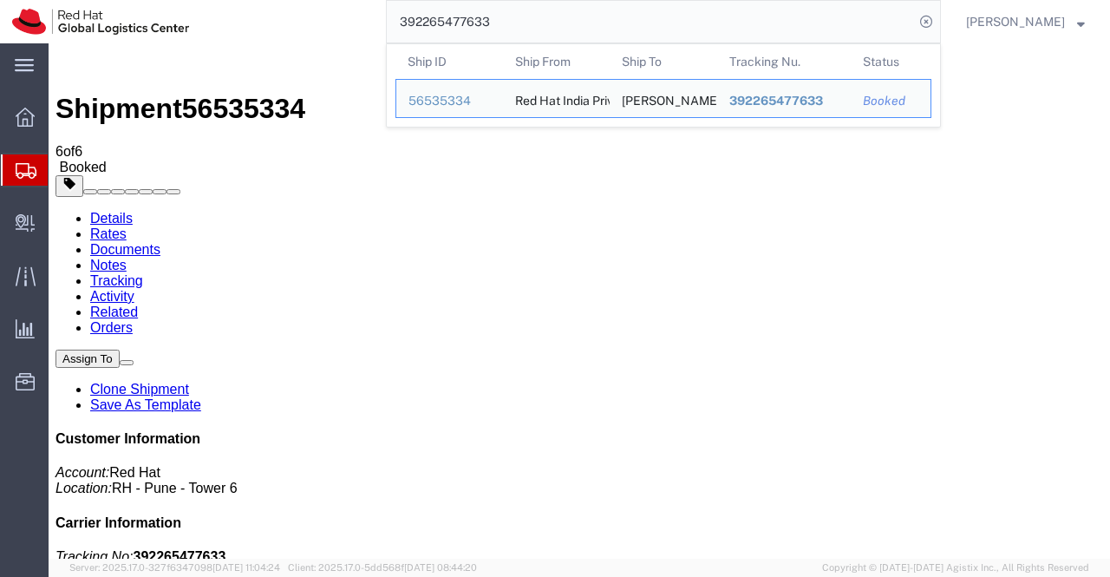
drag, startPoint x: 517, startPoint y: 27, endPoint x: 395, endPoint y: 23, distance: 122.4
click at [395, 23] on input "392265477633" at bounding box center [650, 22] width 527 height 42
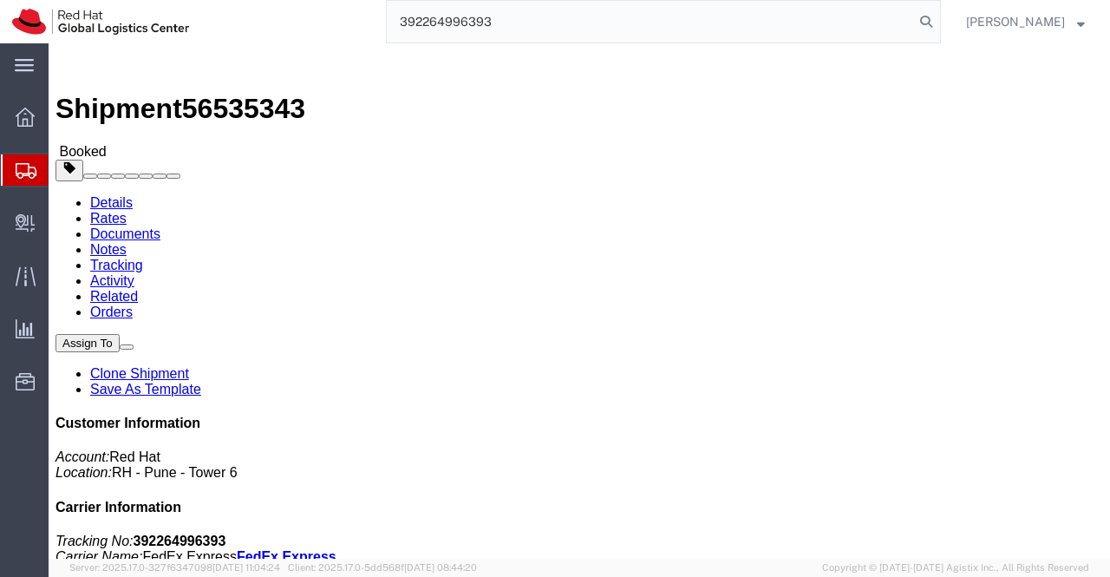
type input "392264996393"
click link "Documents"
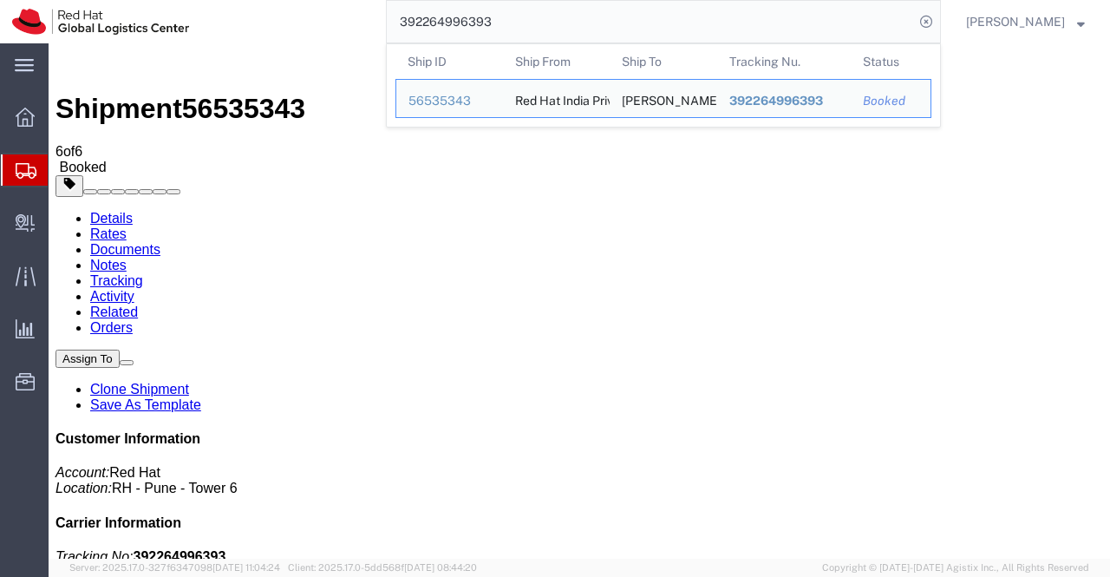
drag, startPoint x: 521, startPoint y: 23, endPoint x: 382, endPoint y: 30, distance: 139.8
click at [382, 30] on div "392264996393 Ship ID Ship From Ship To Tracking Nu. Status Ship ID 56535343 Shi…" at bounding box center [571, 21] width 740 height 43
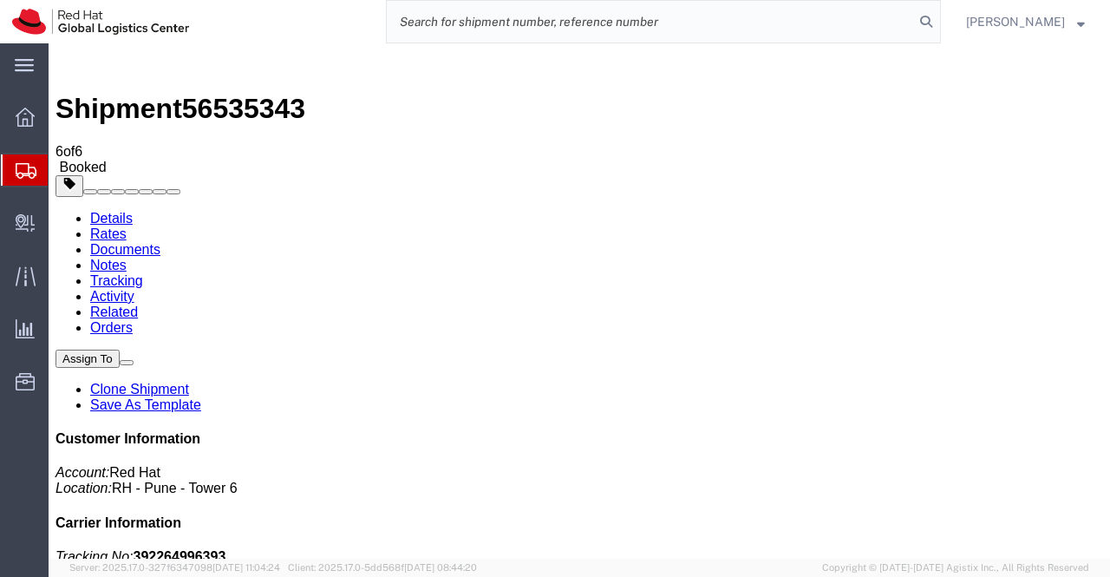
paste input "392265122135"
type input "392265122135"
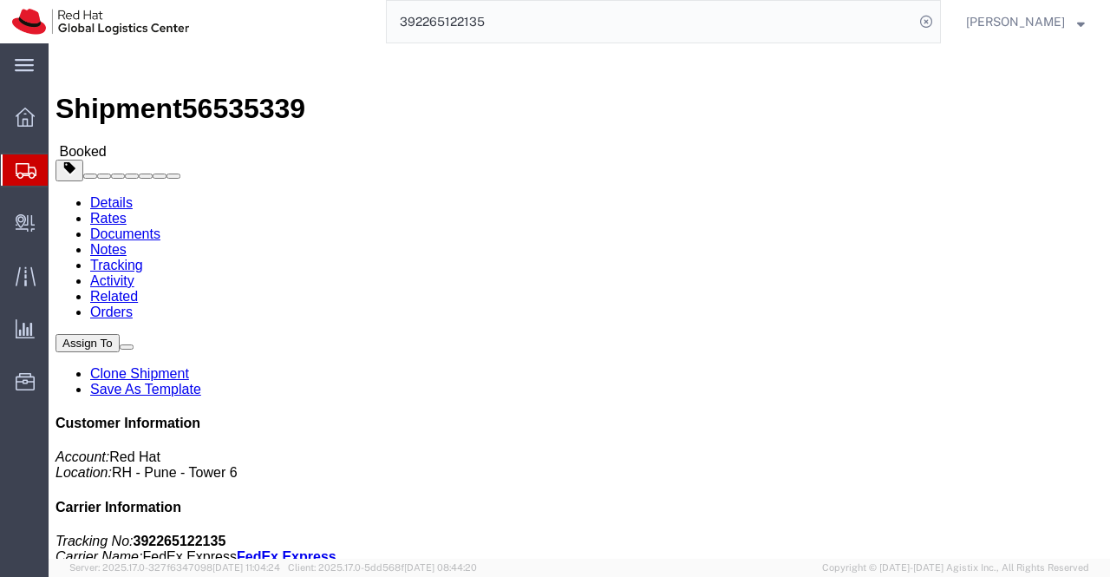
click link "Documents"
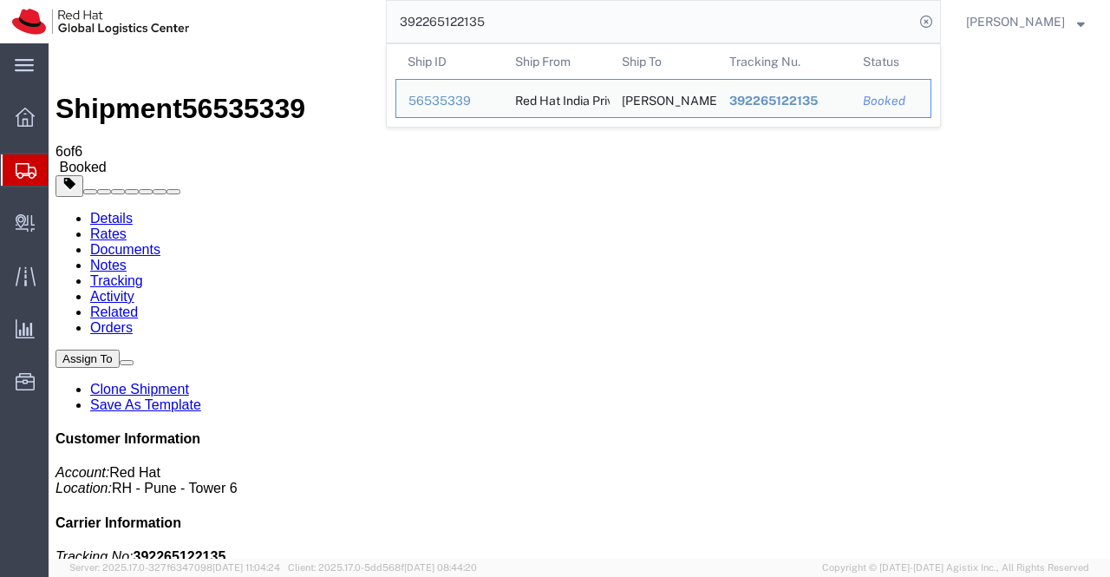
drag, startPoint x: 508, startPoint y: 18, endPoint x: 374, endPoint y: 23, distance: 134.5
click at [374, 23] on div "392265122135 Ship ID Ship From Ship To Tracking Nu. Status Ship ID 56535339 Shi…" at bounding box center [571, 21] width 740 height 43
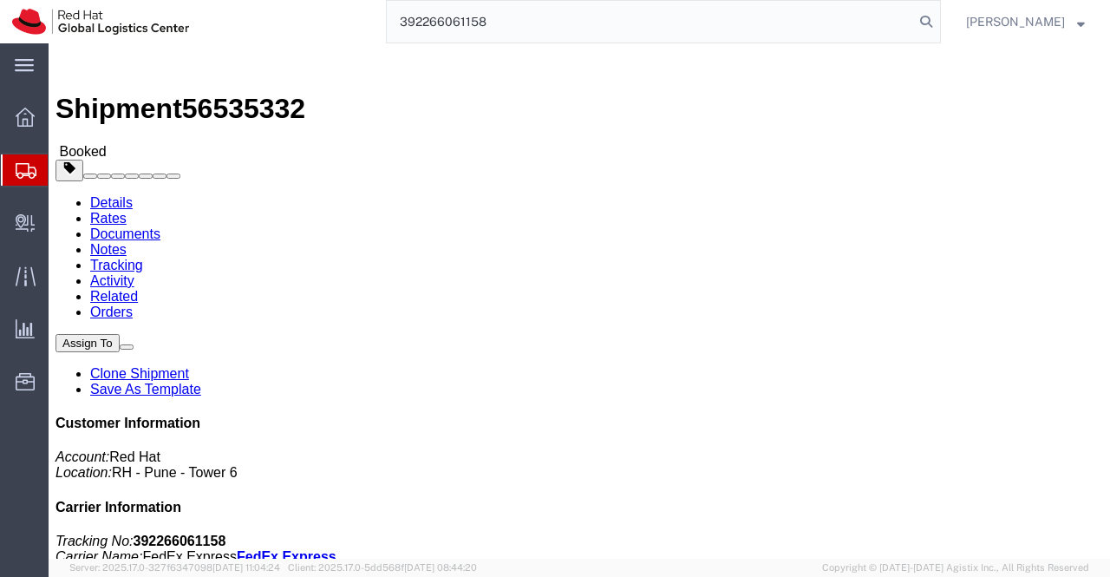
type input "392266061158"
click link "Documents"
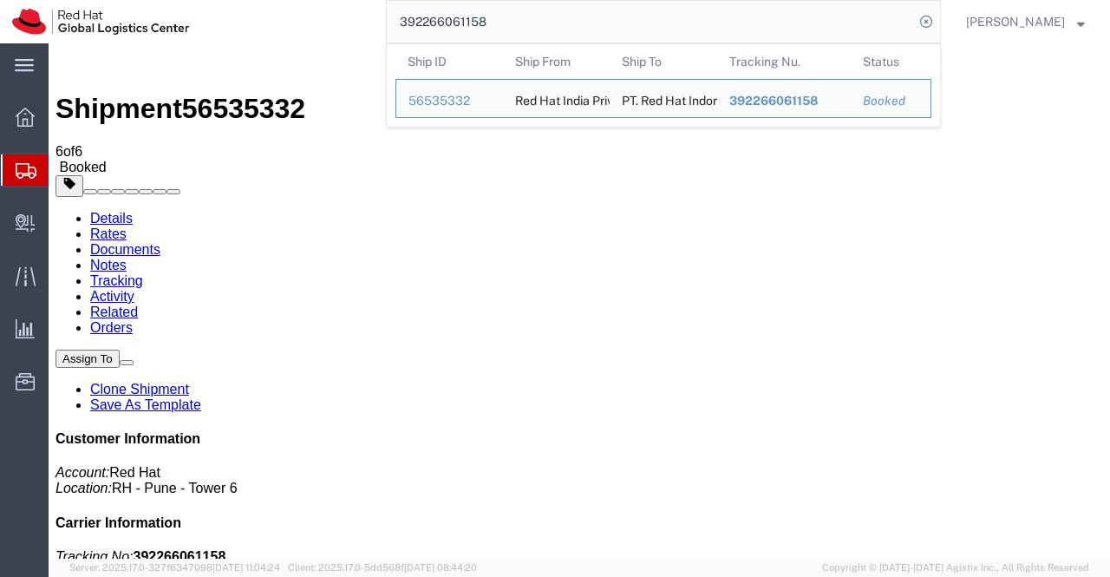
drag, startPoint x: 539, startPoint y: 18, endPoint x: 400, endPoint y: 20, distance: 138.8
click at [400, 20] on input "392266061158" at bounding box center [650, 22] width 527 height 42
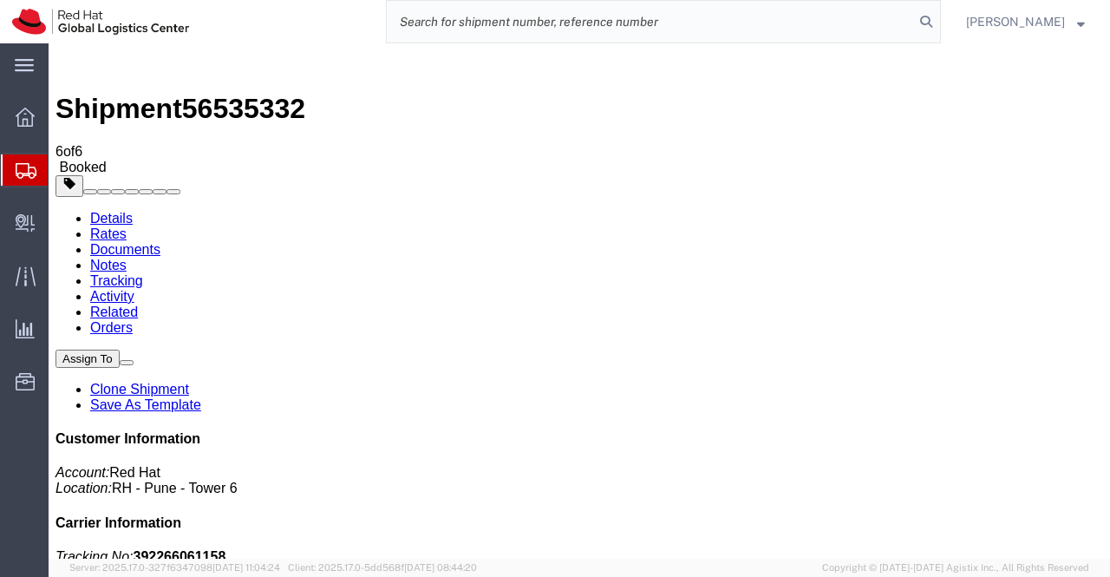
paste input "392266016924"
type input "392266016924"
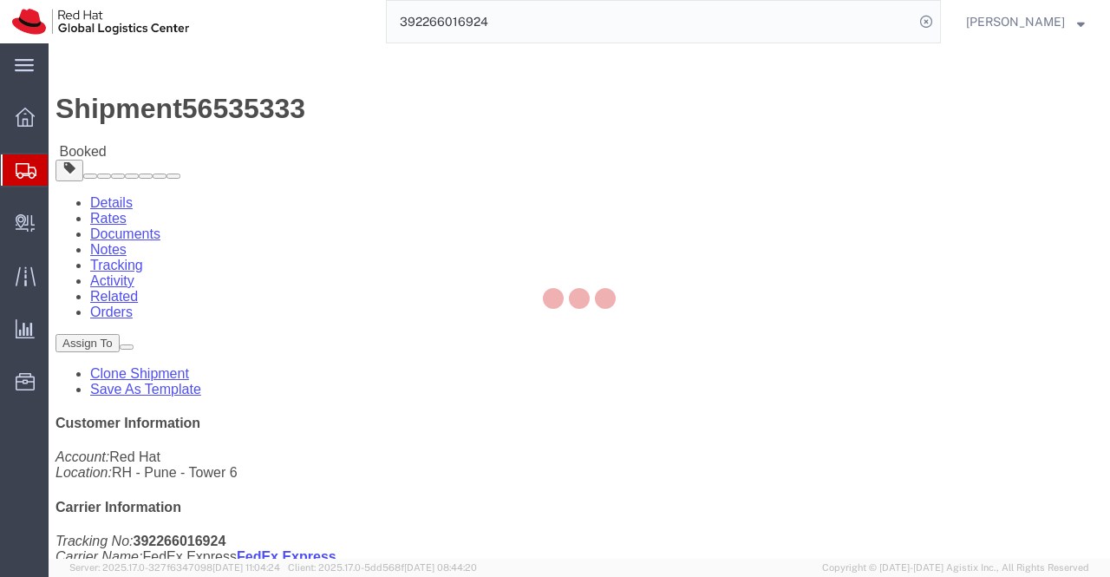
drag, startPoint x: 241, startPoint y: 112, endPoint x: 193, endPoint y: 69, distance: 65.1
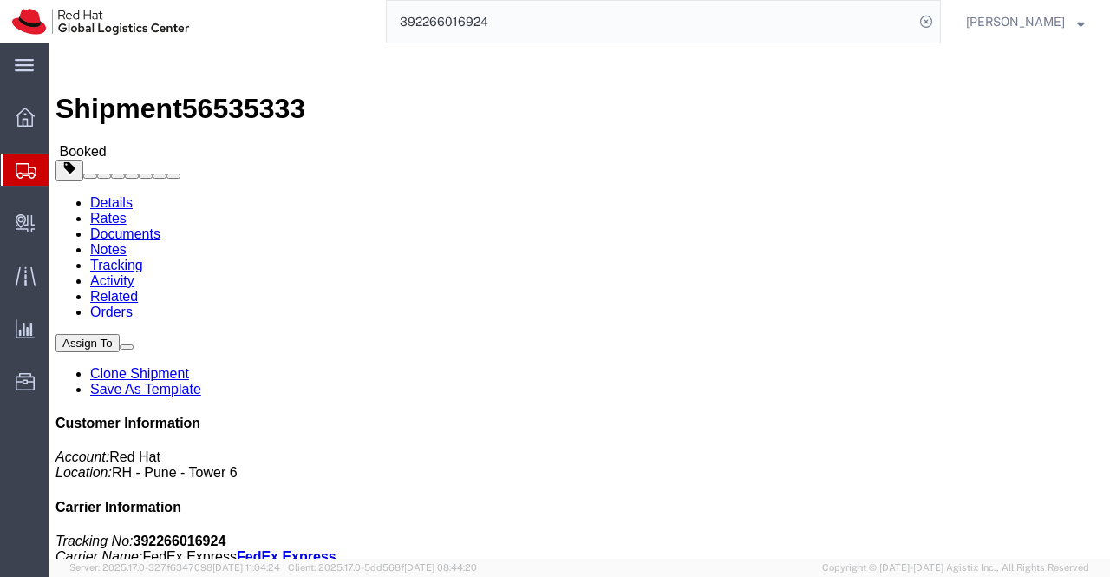
click link "Documents"
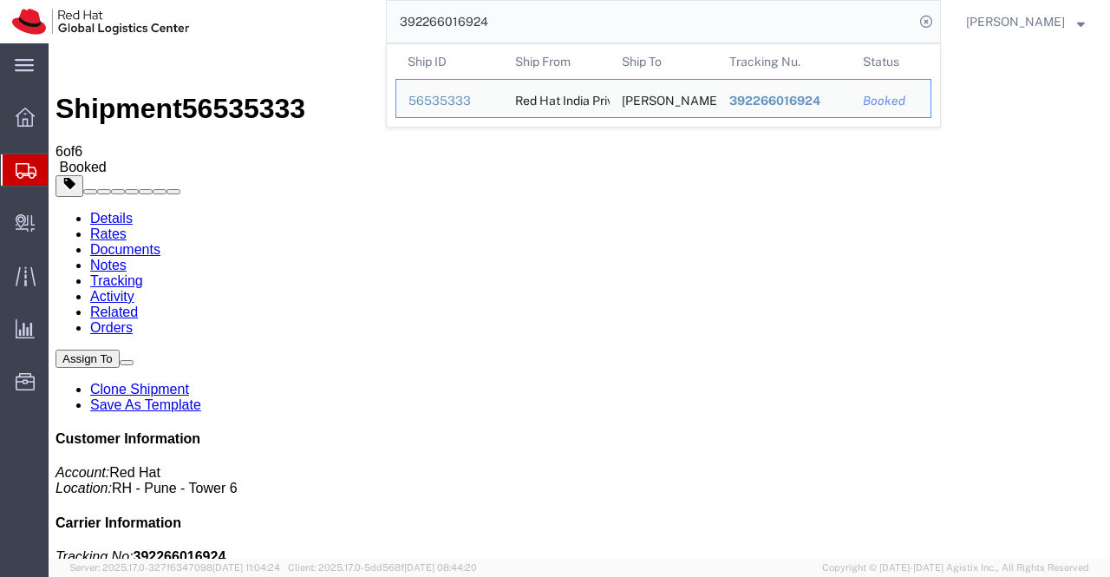
drag, startPoint x: 514, startPoint y: 19, endPoint x: 369, endPoint y: 17, distance: 145.7
click at [369, 17] on div "392266016924 Ship ID Ship From Ship To Tracking Nu. Status Ship ID 56535333 Shi…" at bounding box center [571, 21] width 740 height 43
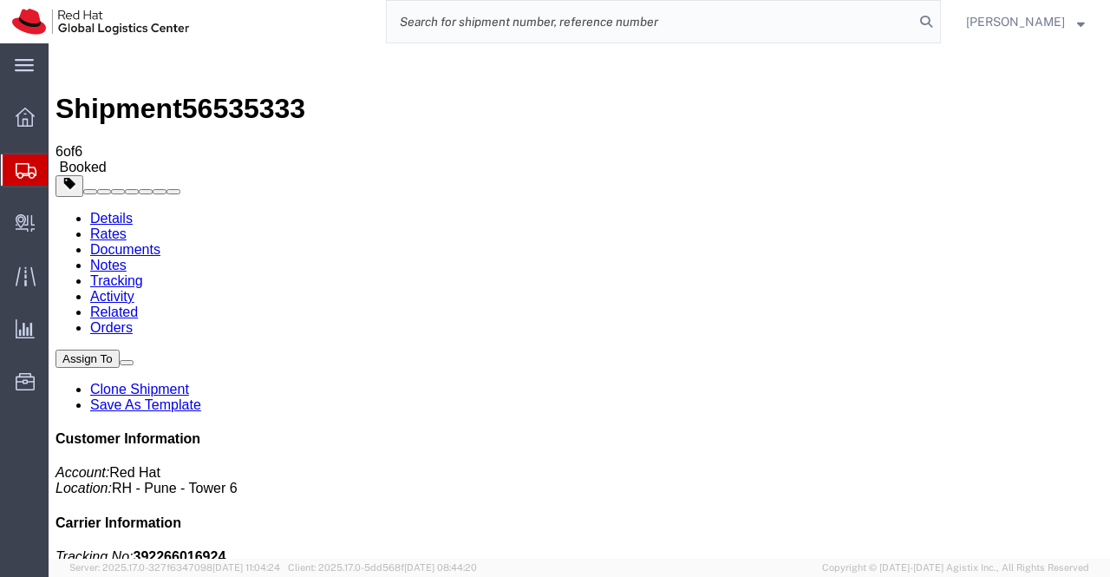
paste input "392265445899"
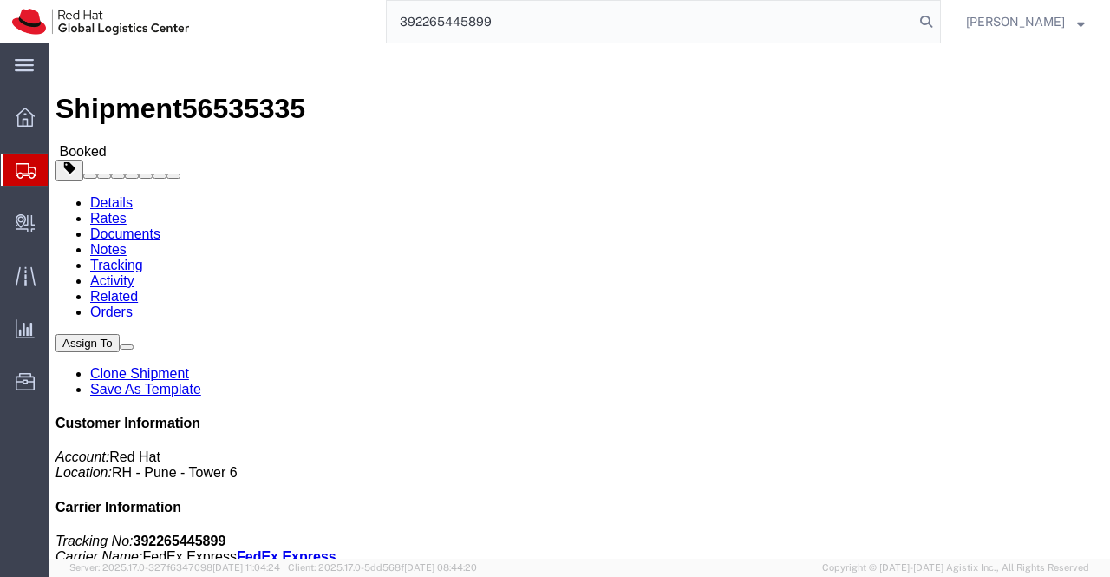
type input "392265445899"
click link "Documents"
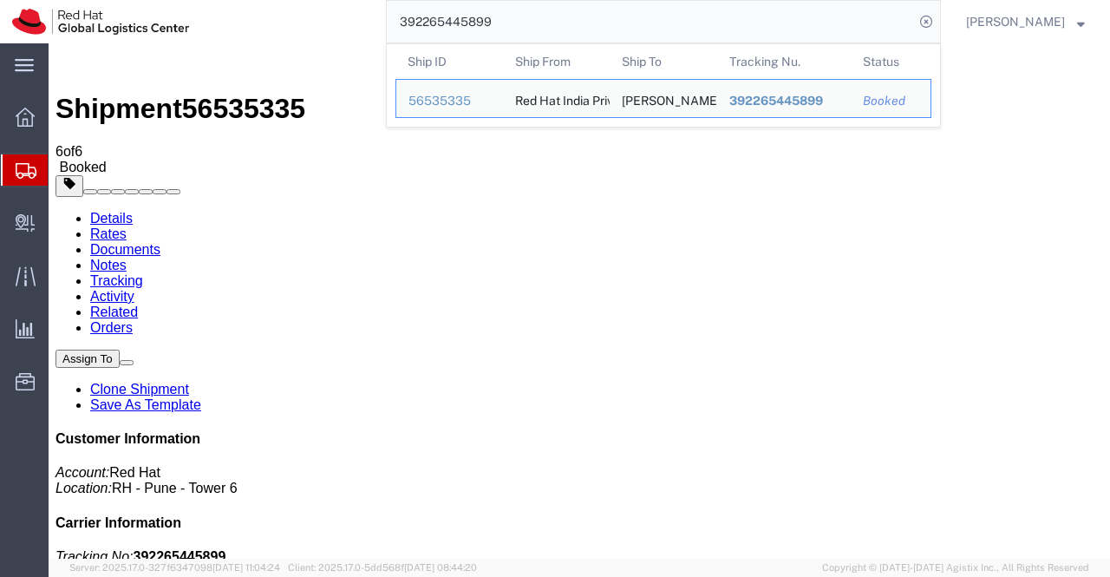
drag, startPoint x: 513, startPoint y: 20, endPoint x: 388, endPoint y: 23, distance: 124.9
click at [388, 23] on input "392265445899" at bounding box center [650, 22] width 527 height 42
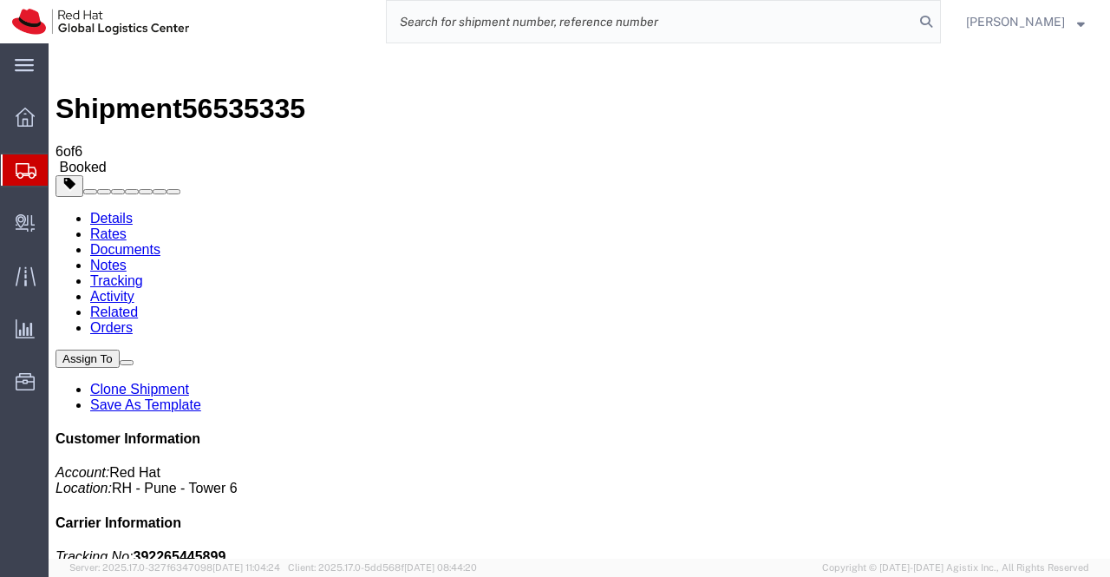
paste input "392266083016"
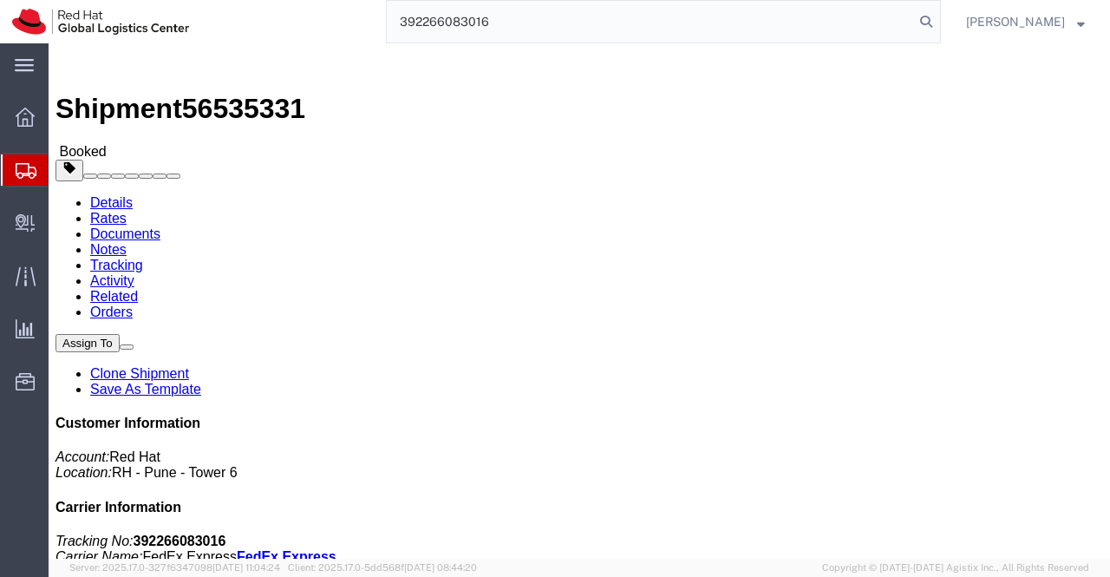
type input "392266083016"
click link "Documents"
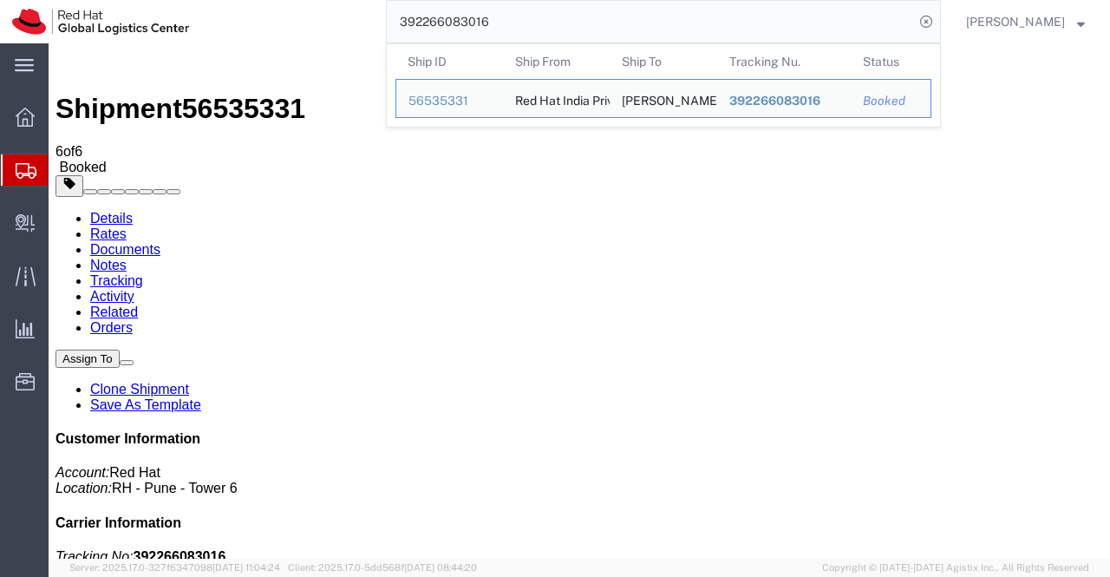
drag, startPoint x: 524, startPoint y: 27, endPoint x: 361, endPoint y: 19, distance: 163.2
click at [361, 19] on div "392266083016 Ship ID Ship From Ship To Tracking Nu. Status Ship ID 56535331 Shi…" at bounding box center [571, 21] width 740 height 43
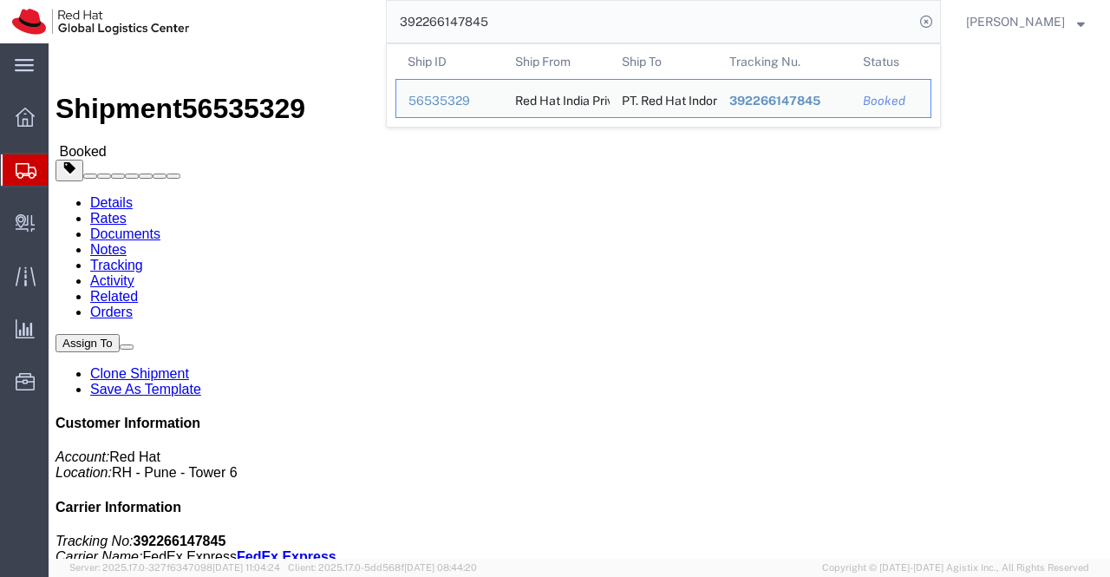
click div "Shipment Detail Ship From Red Hat India Private Limited (Pallav Sen Gupta) BENG…"
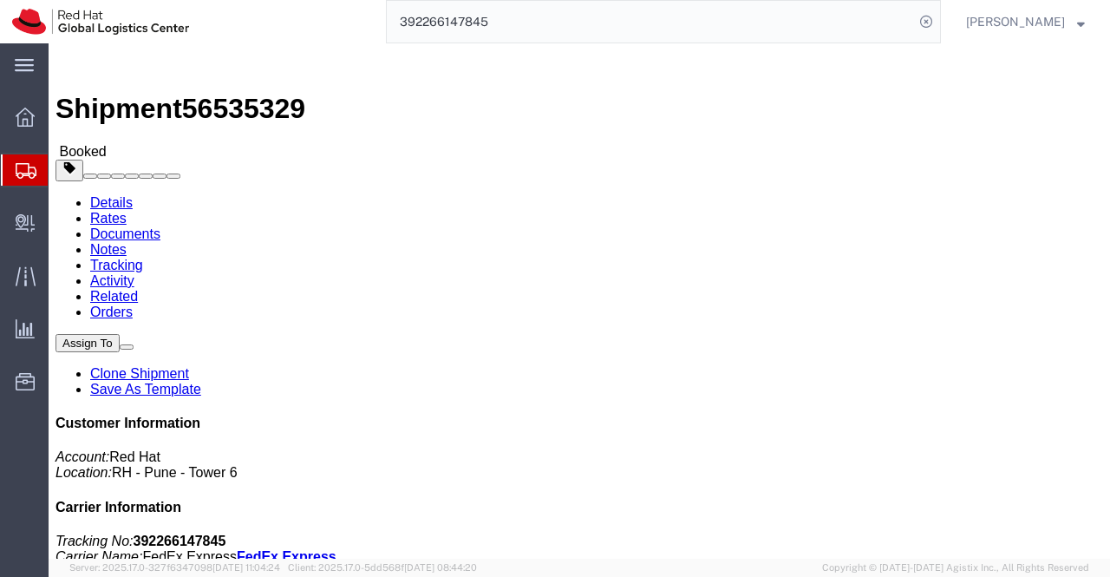
click link "Documents"
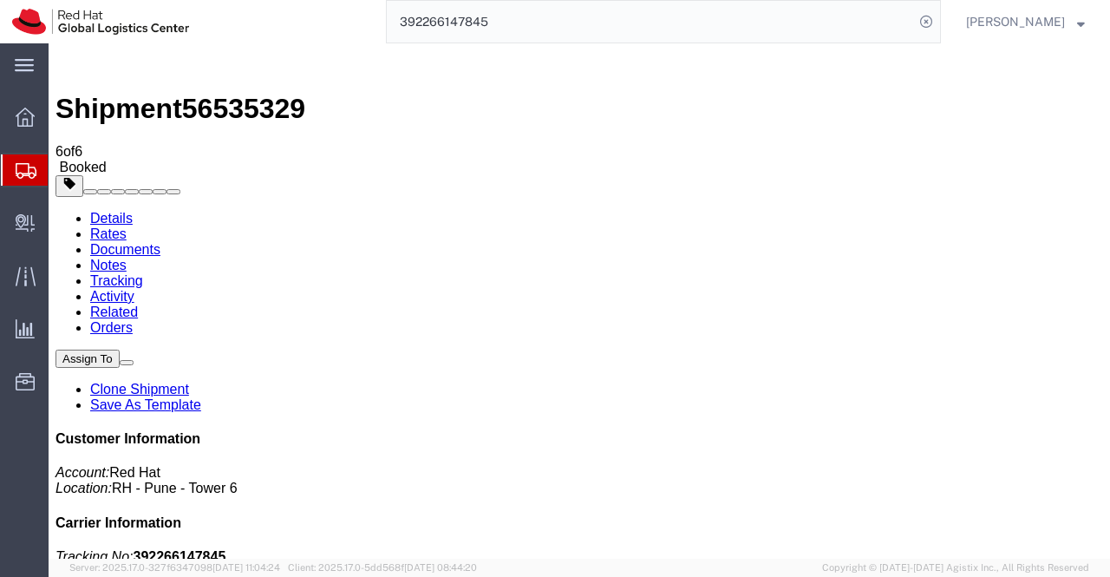
click at [530, 23] on input "392266147845" at bounding box center [650, 22] width 527 height 42
type input "392266147845"
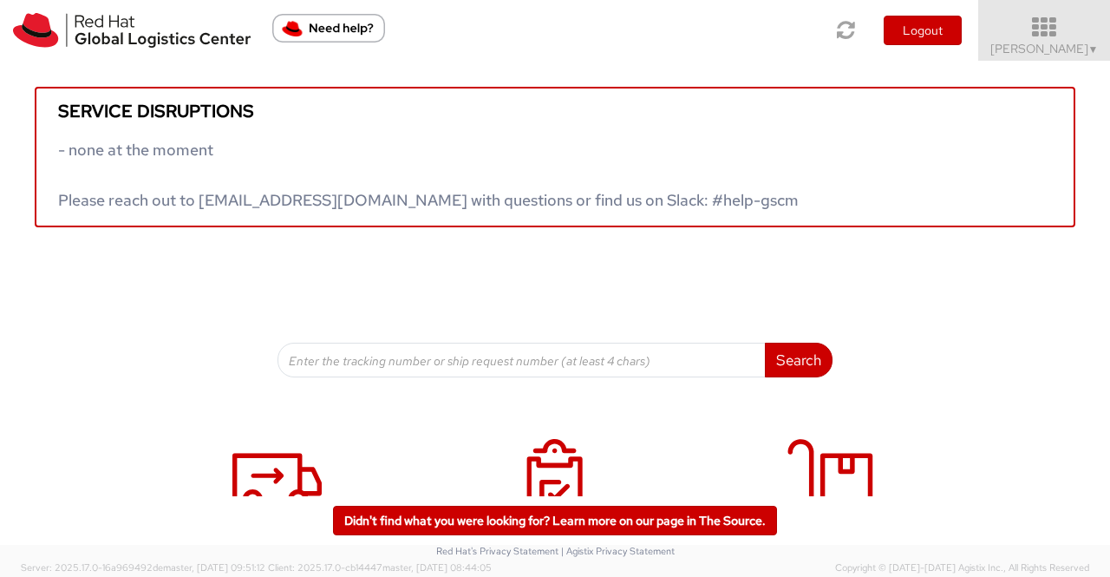
drag, startPoint x: 0, startPoint y: 0, endPoint x: 1072, endPoint y: 42, distance: 1072.8
click at [1072, 42] on span "Sumitra Hansdah ▼" at bounding box center [1044, 49] width 108 height 16
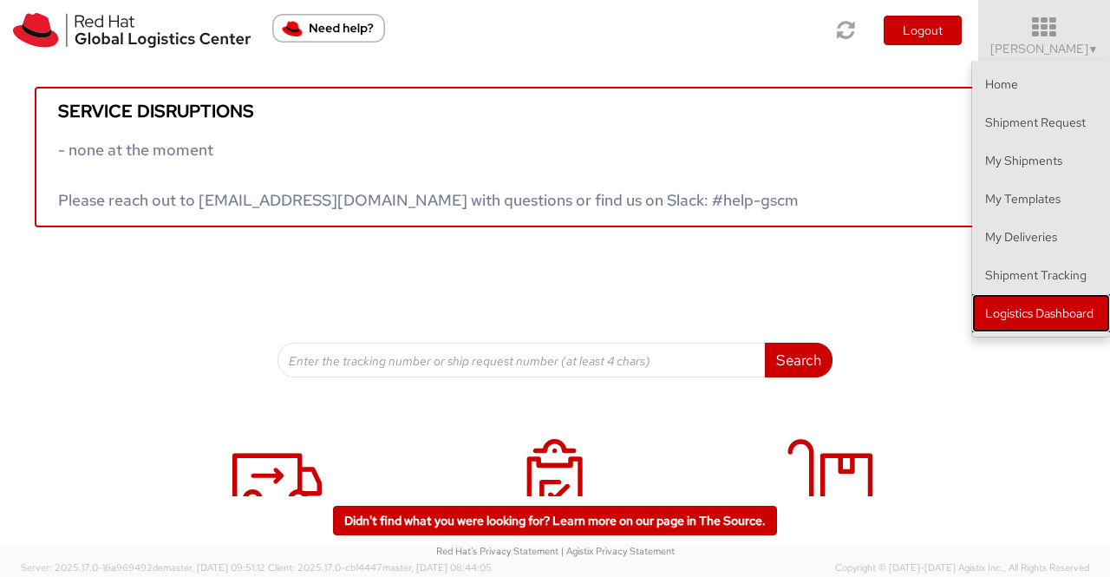
click at [1032, 318] on link "Logistics Dashboard" at bounding box center [1041, 313] width 138 height 38
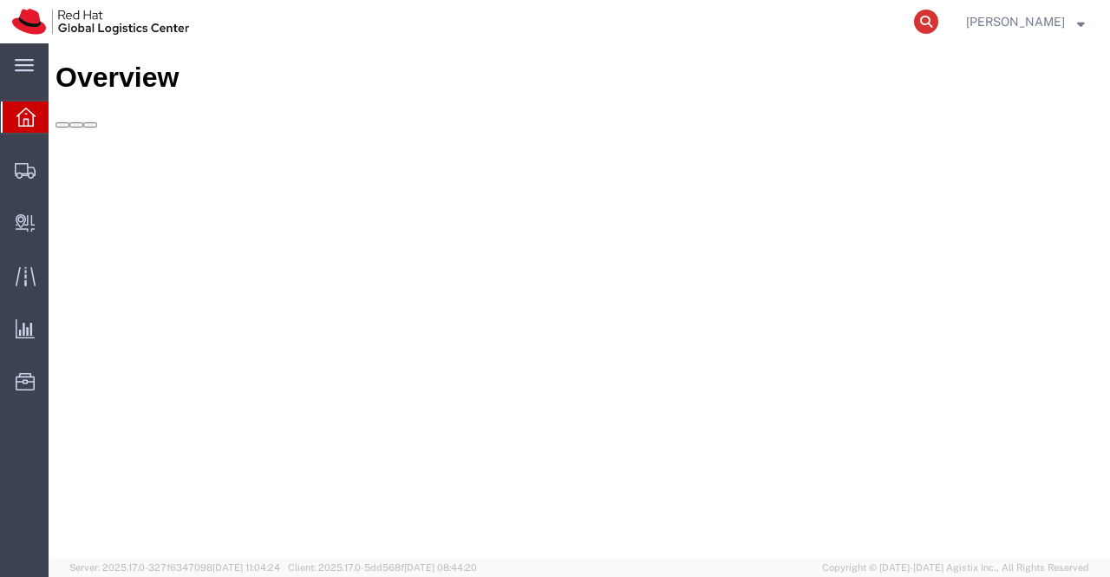
click at [924, 21] on icon at bounding box center [926, 22] width 24 height 24
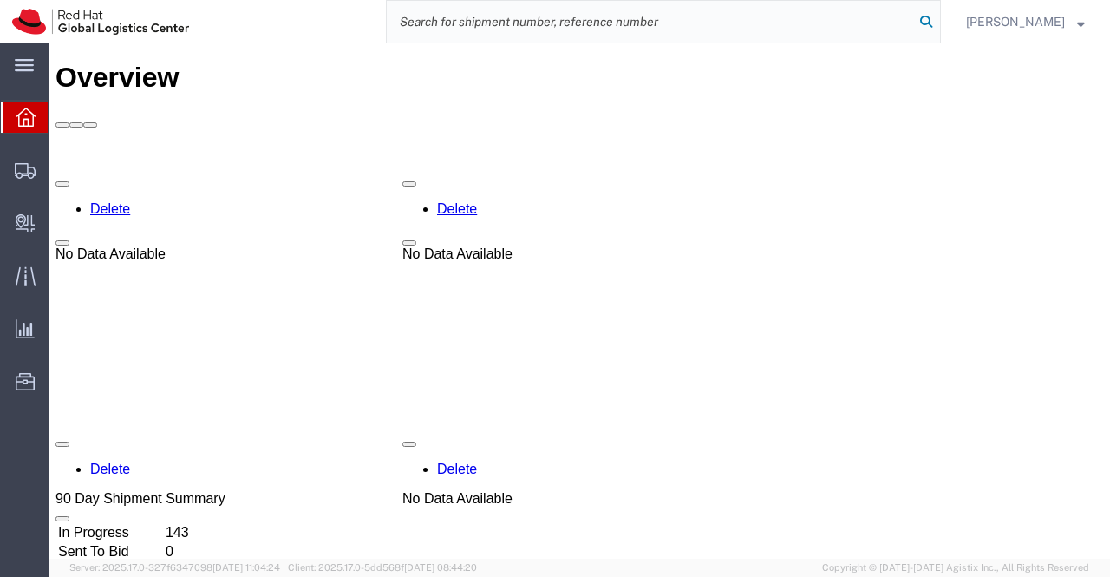
paste input "392265122135"
type input "392265122135"
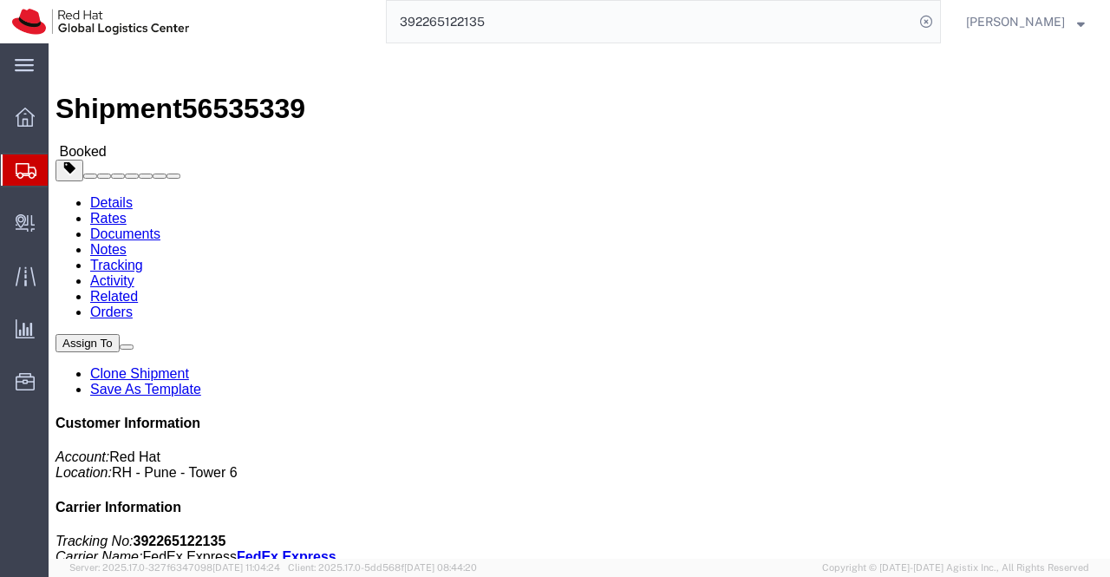
click link "Documents"
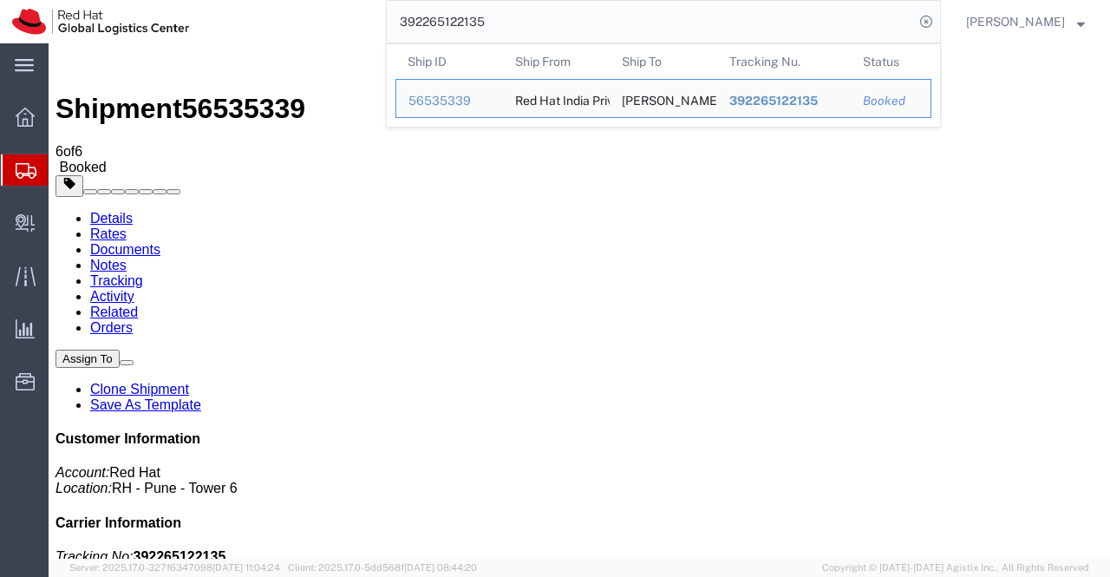
drag, startPoint x: 501, startPoint y: 23, endPoint x: 364, endPoint y: 17, distance: 137.2
click at [364, 17] on div "392265122135 Ship ID Ship From Ship To Tracking Nu. Status Ship ID 56535339 Shi…" at bounding box center [571, 21] width 740 height 43
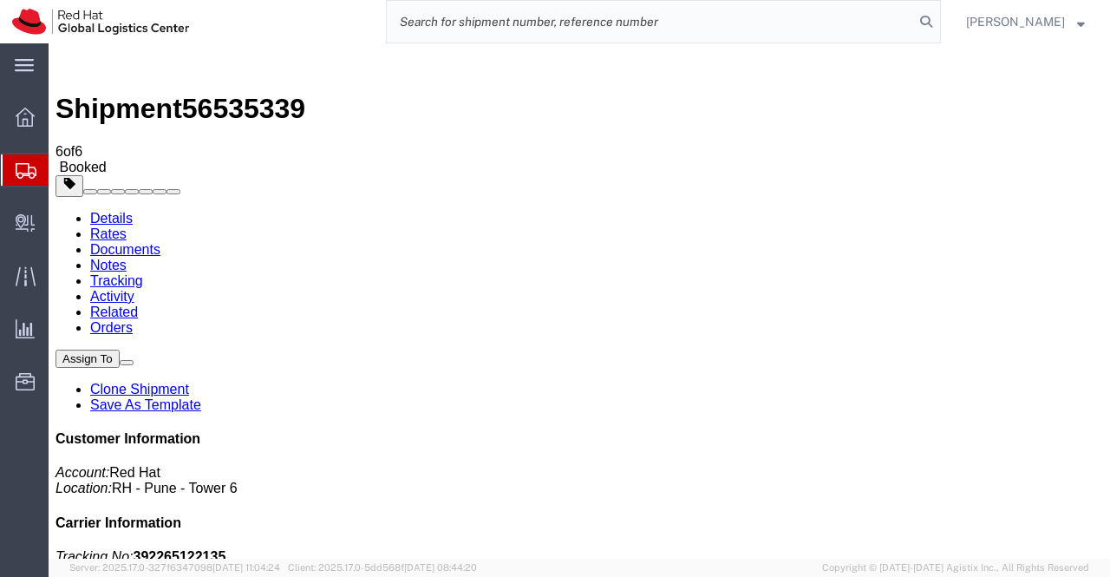
paste input "392266168913"
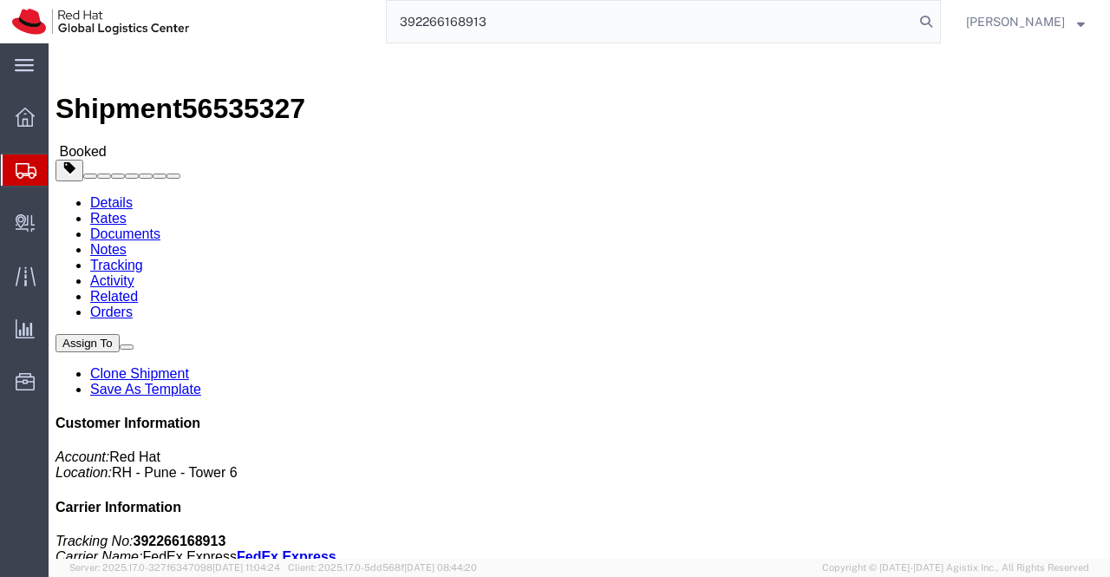
type input "392266168913"
click link "Documents"
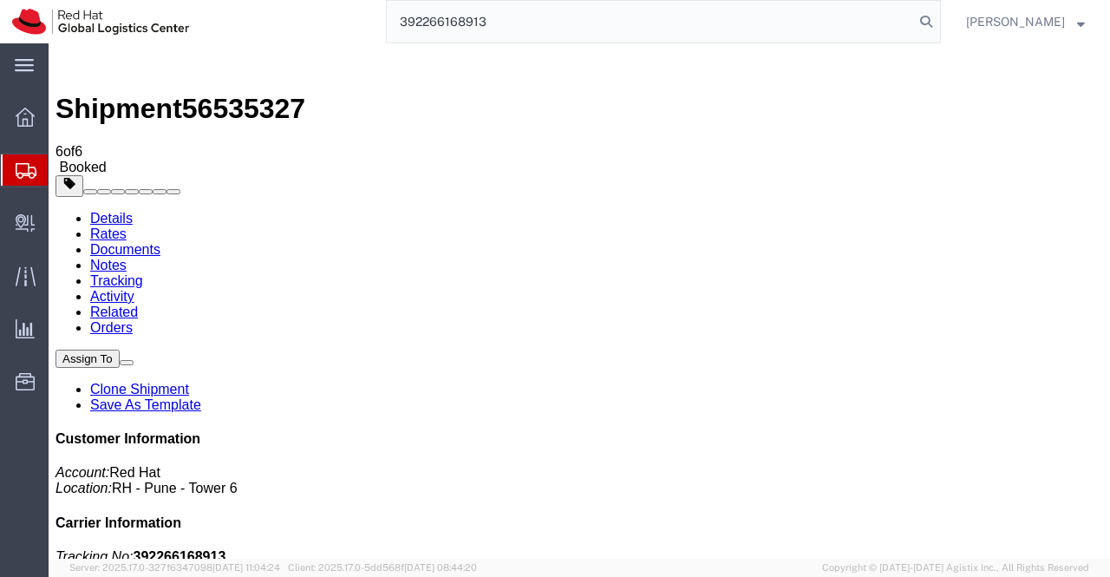
drag, startPoint x: 513, startPoint y: 25, endPoint x: 354, endPoint y: 16, distance: 159.8
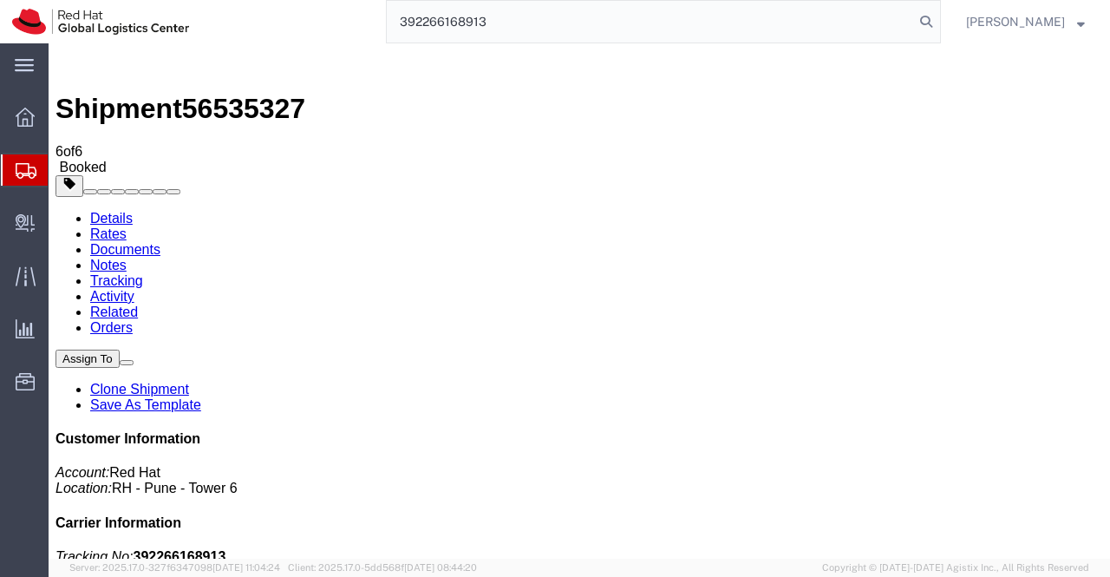
click at [354, 16] on div "392266168913" at bounding box center [571, 21] width 740 height 43
paste input "392266110528"
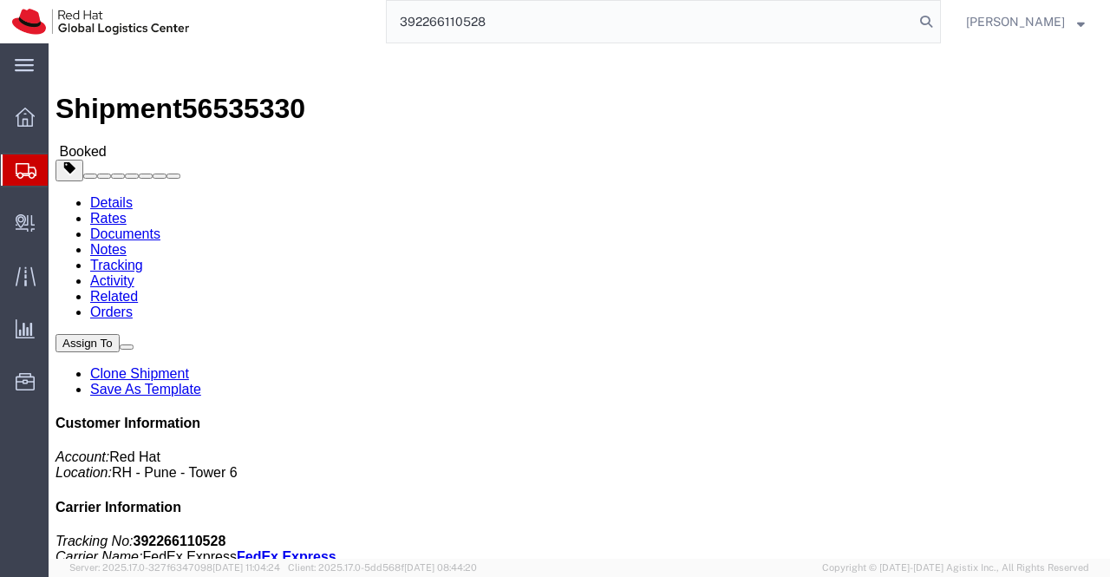
type input "392266110528"
click link "Documents"
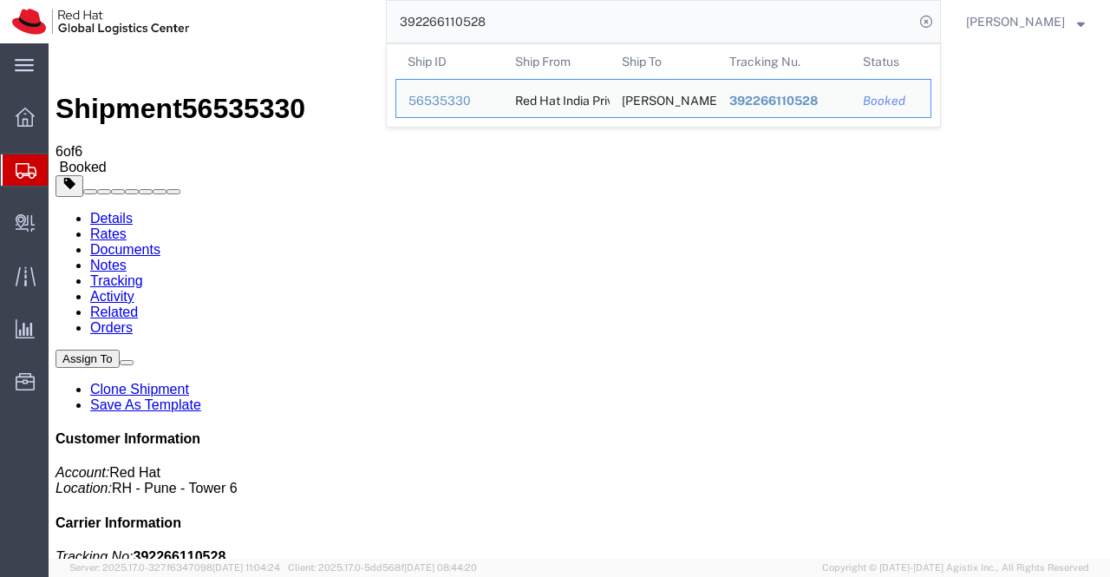
drag, startPoint x: 527, startPoint y: 19, endPoint x: 352, endPoint y: 20, distance: 175.2
click at [352, 20] on div "392266110528 Ship ID Ship From Ship To Tracking Nu. Status Ship ID 56535330 Shi…" at bounding box center [571, 21] width 740 height 43
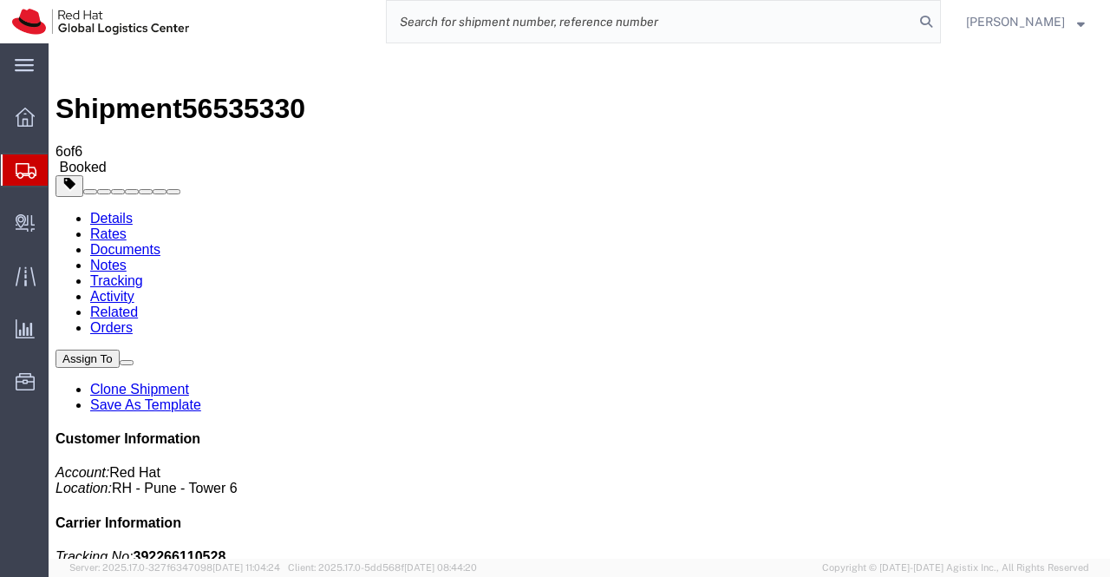
paste input "392266188488"
type input "392266188488"
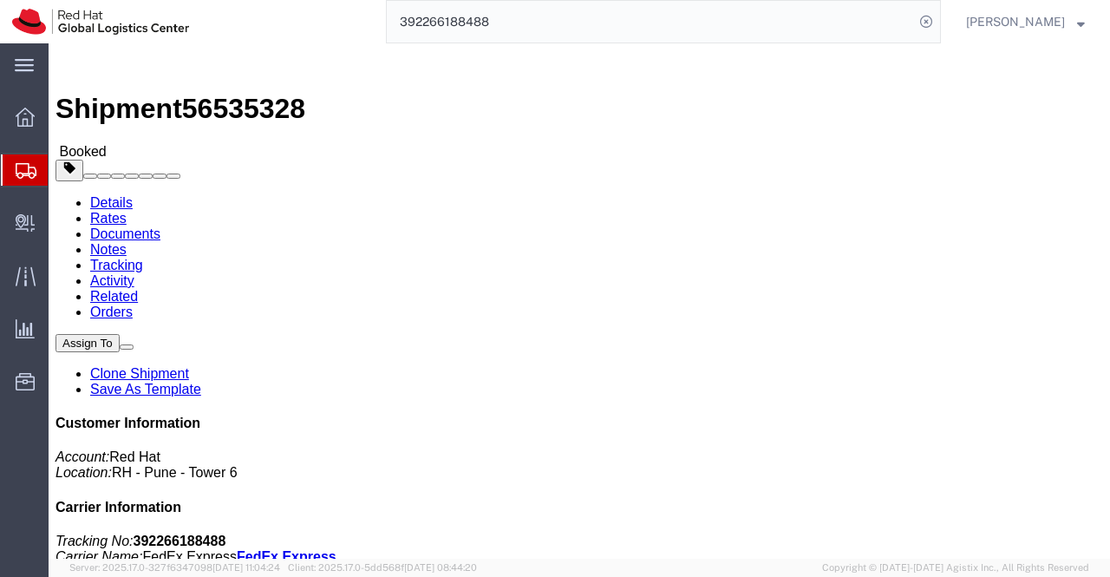
click link "Documents"
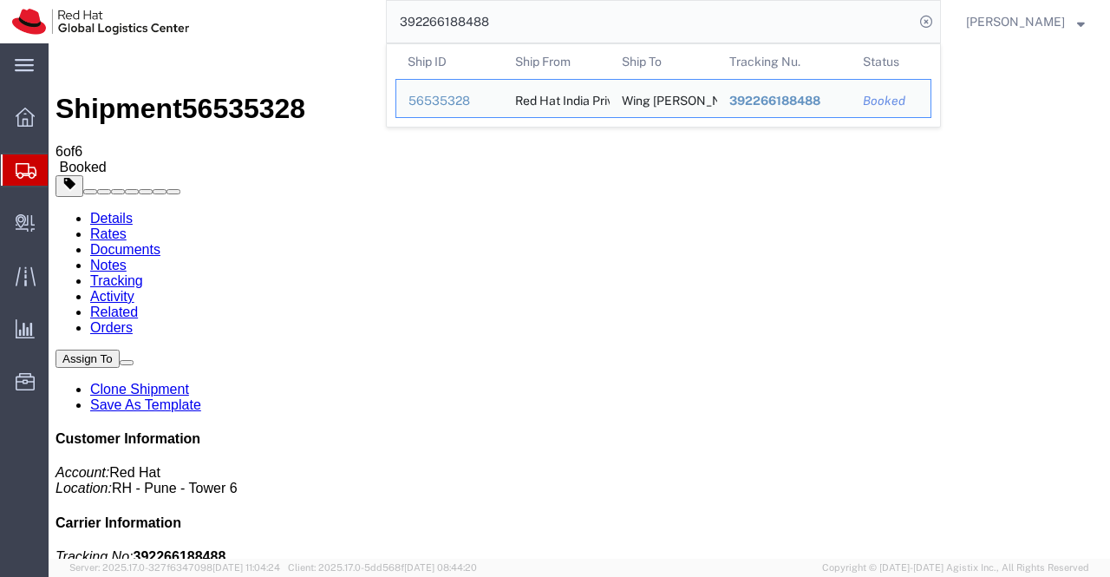
drag, startPoint x: 506, startPoint y: 21, endPoint x: 389, endPoint y: 17, distance: 117.1
click at [389, 17] on input "392266188488" at bounding box center [650, 22] width 527 height 42
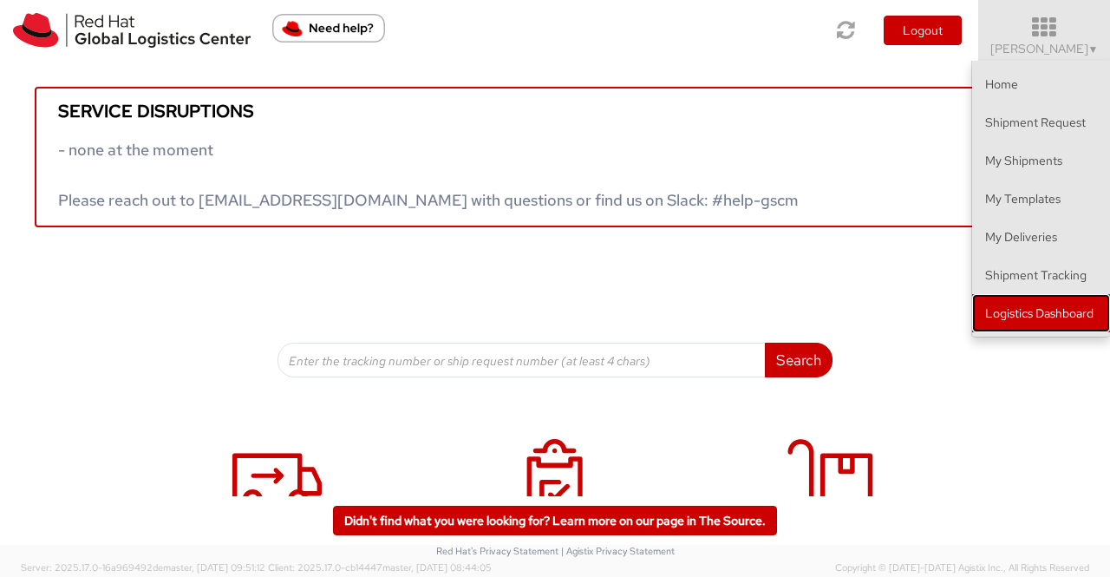
click at [1044, 309] on link "Logistics Dashboard" at bounding box center [1041, 313] width 138 height 38
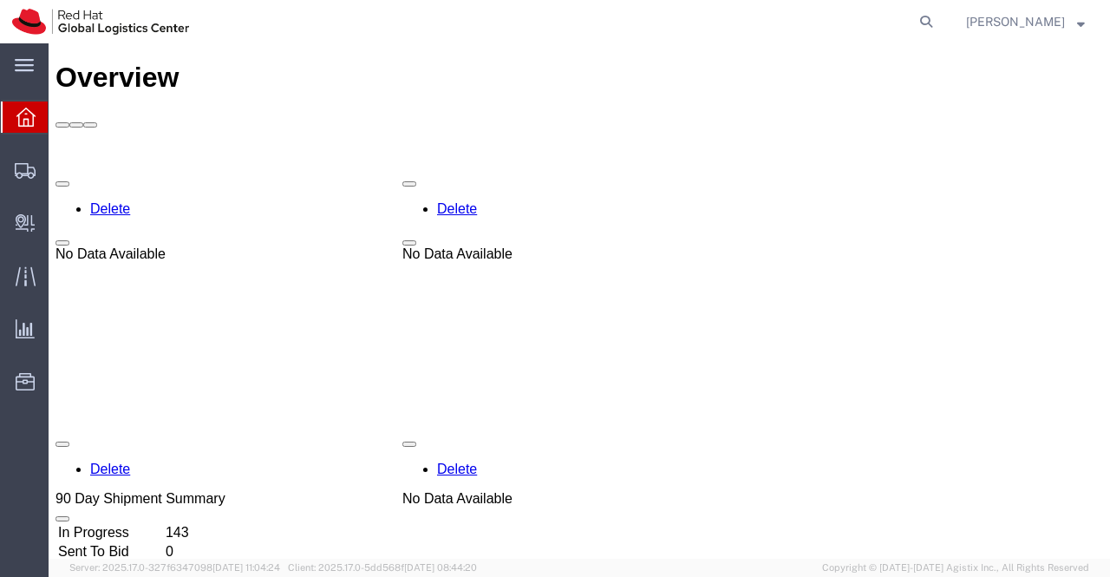
click at [931, 20] on icon at bounding box center [926, 22] width 24 height 24
paste input "392266147845"
type input "392266147845"
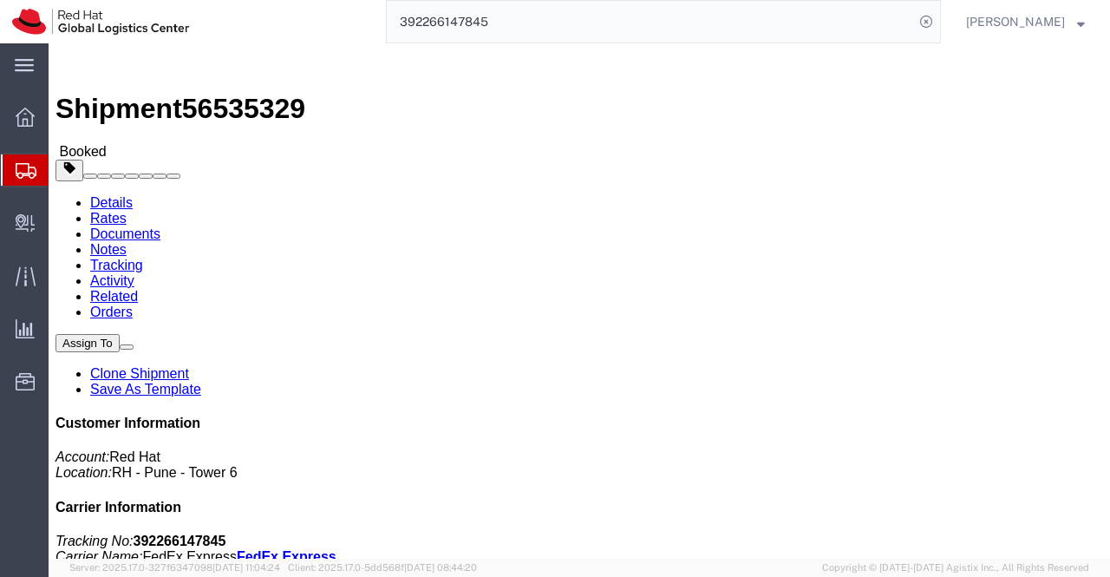
click link "Documents"
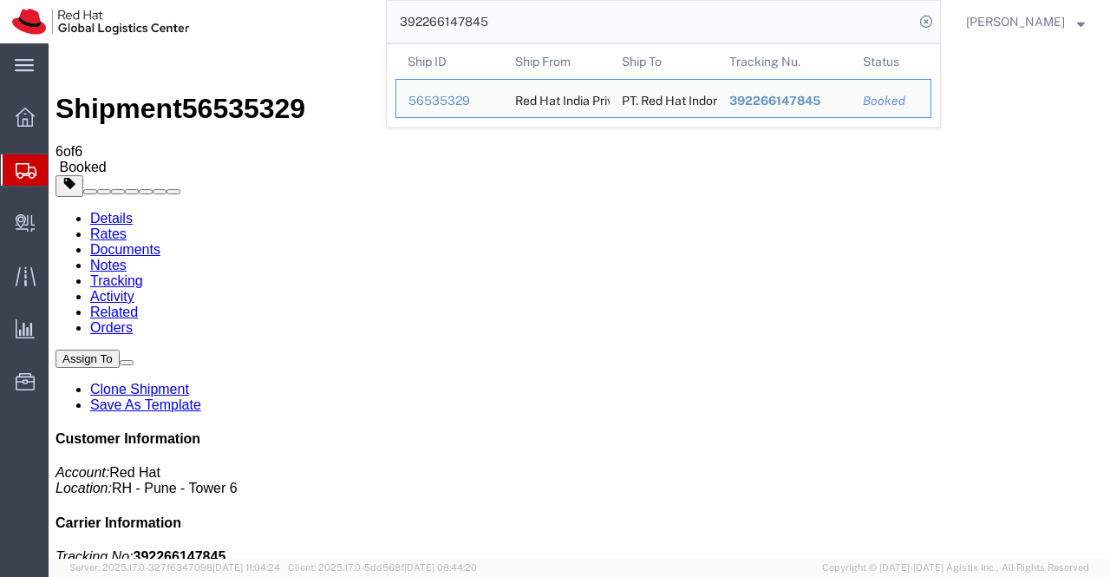
drag, startPoint x: 513, startPoint y: 12, endPoint x: 382, endPoint y: 15, distance: 131.8
click at [382, 15] on div "392266147845 Ship ID Ship From Ship To Tracking Nu. Status Ship ID 56535329 Shi…" at bounding box center [571, 21] width 740 height 43
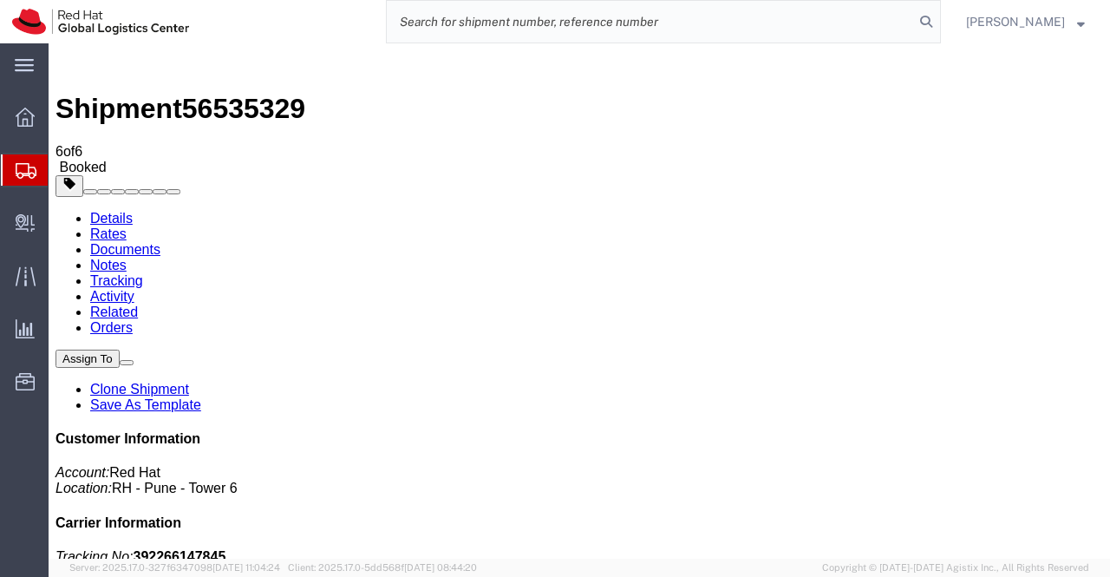
paste input "392266168913"
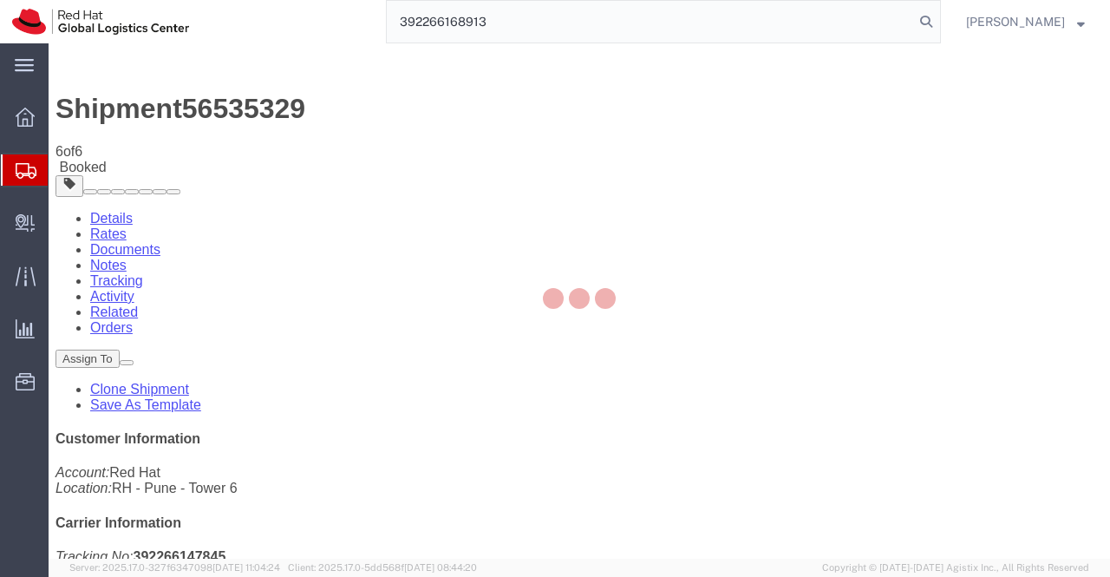
type input "392266168913"
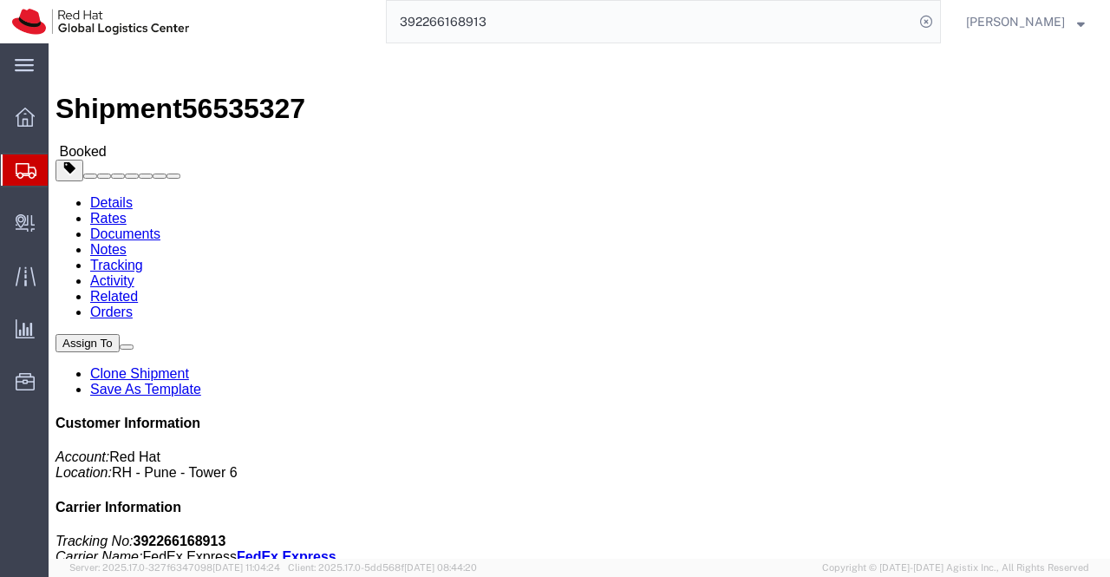
click link "Documents"
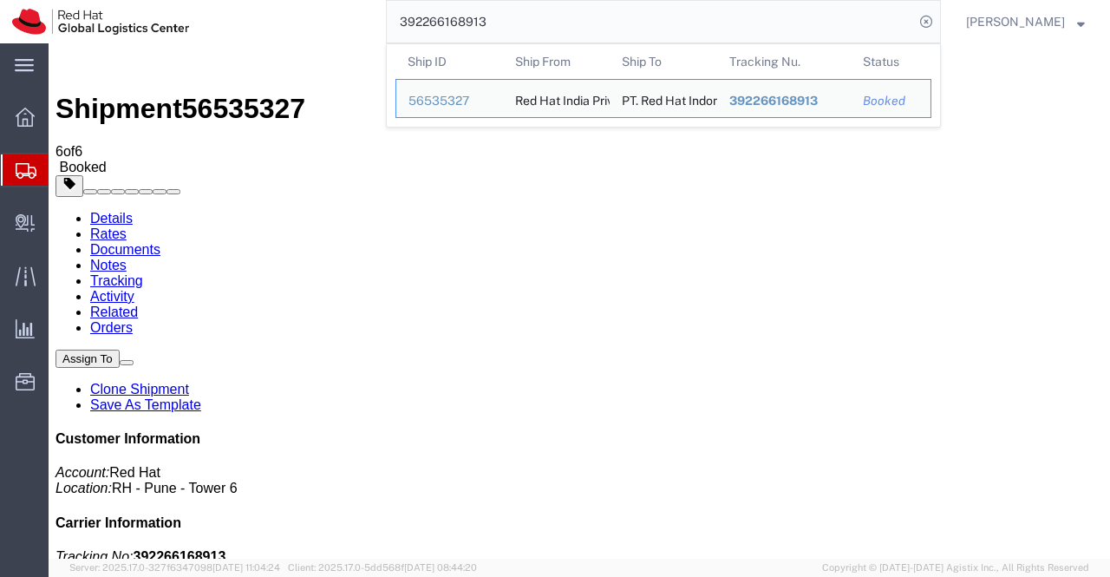
drag, startPoint x: 507, startPoint y: 25, endPoint x: 397, endPoint y: 17, distance: 110.4
click at [397, 17] on input "392266168913" at bounding box center [650, 22] width 527 height 42
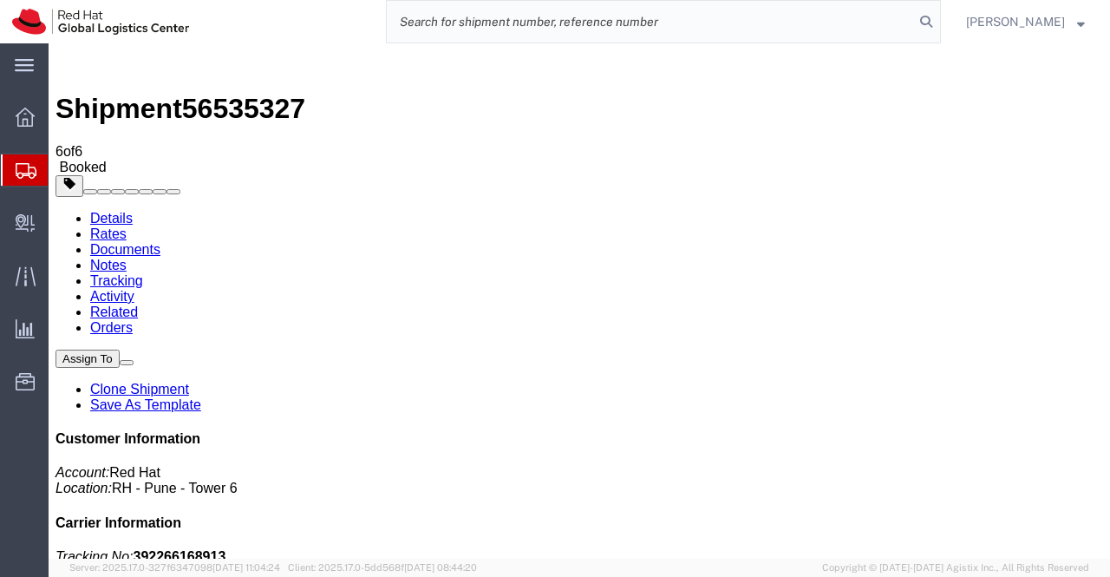
paste input "392266110528"
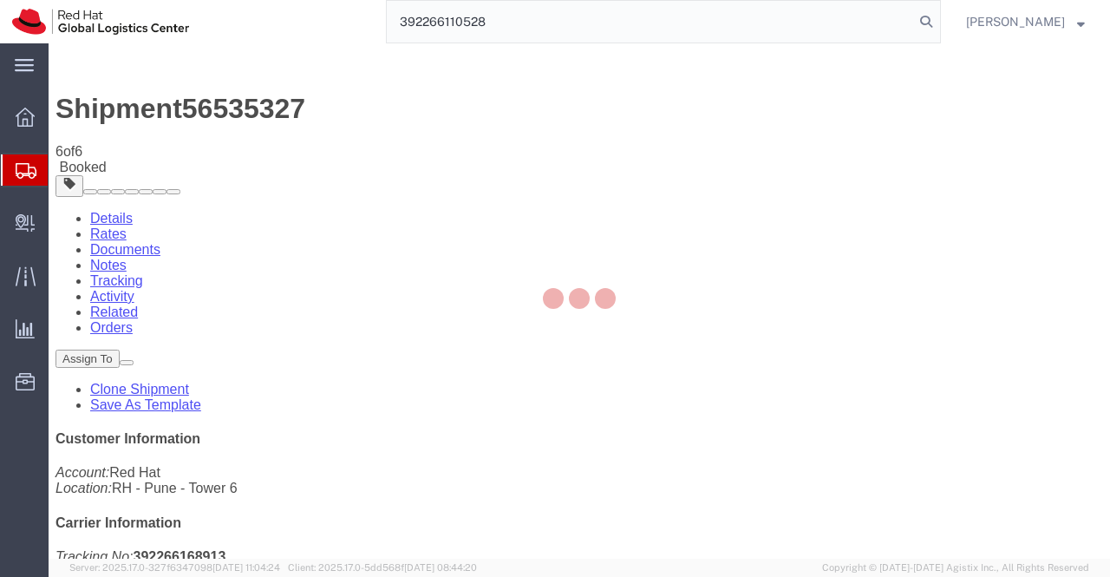
type input "392266110528"
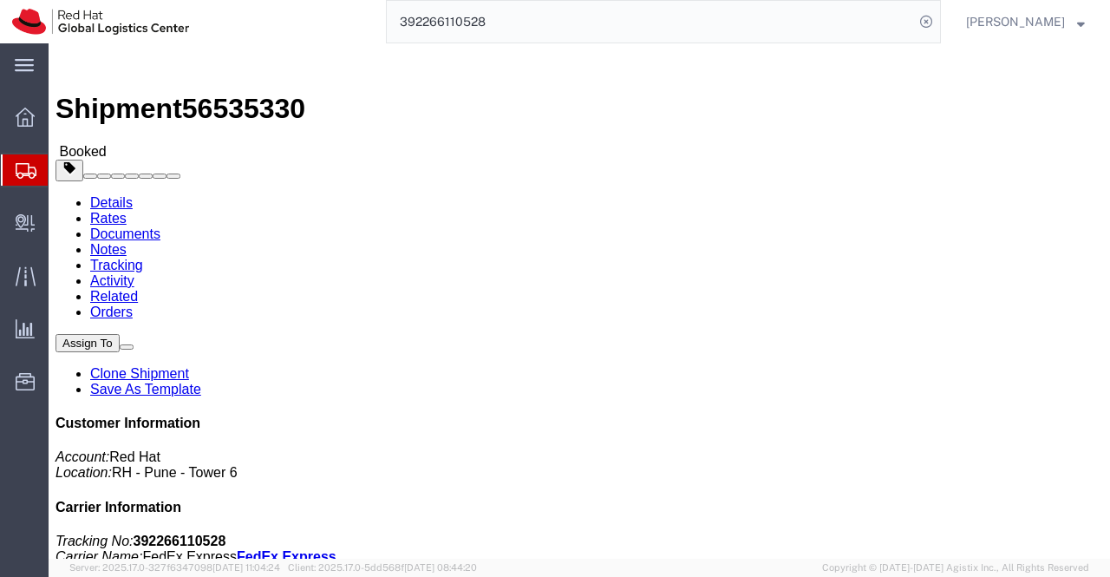
click link "Documents"
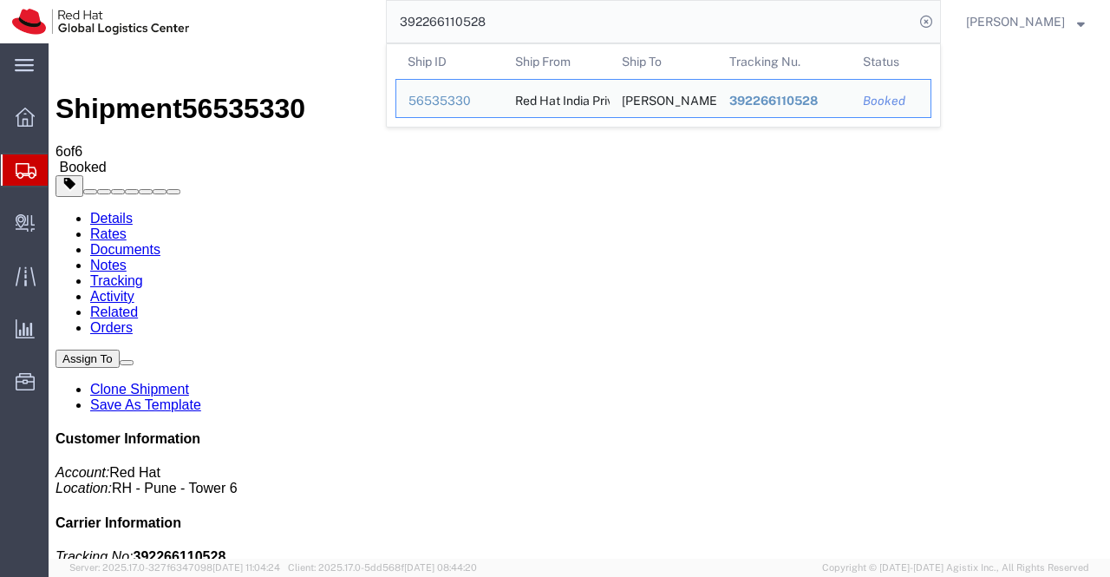
drag, startPoint x: 507, startPoint y: 24, endPoint x: 298, endPoint y: 36, distance: 209.3
click at [298, 36] on div "392266110528 Ship ID Ship From Ship To Tracking Nu. Status Ship ID 56535330 Shi…" at bounding box center [571, 21] width 740 height 43
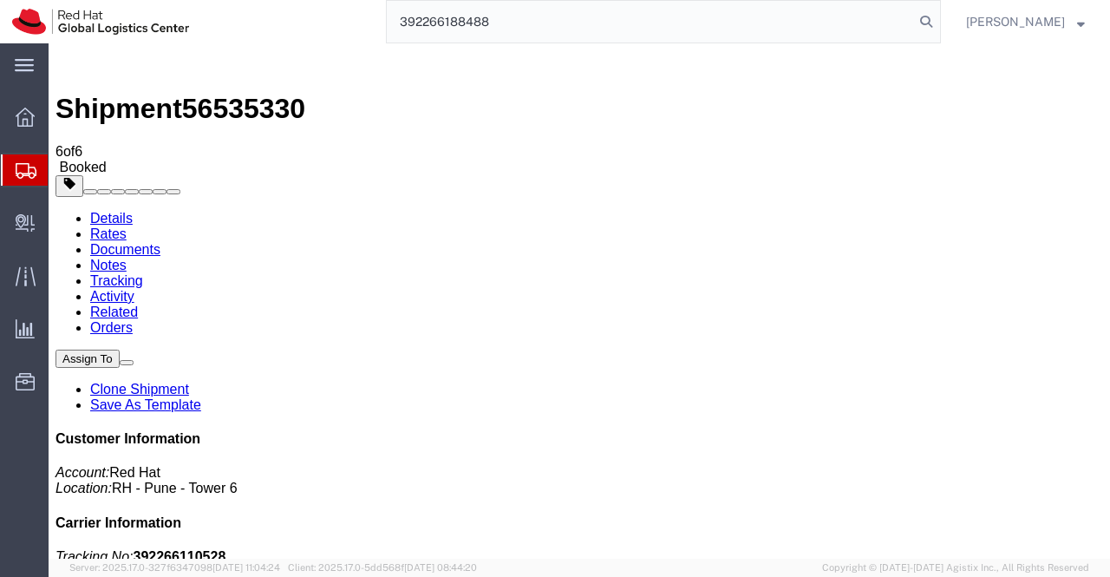
type input "392266188488"
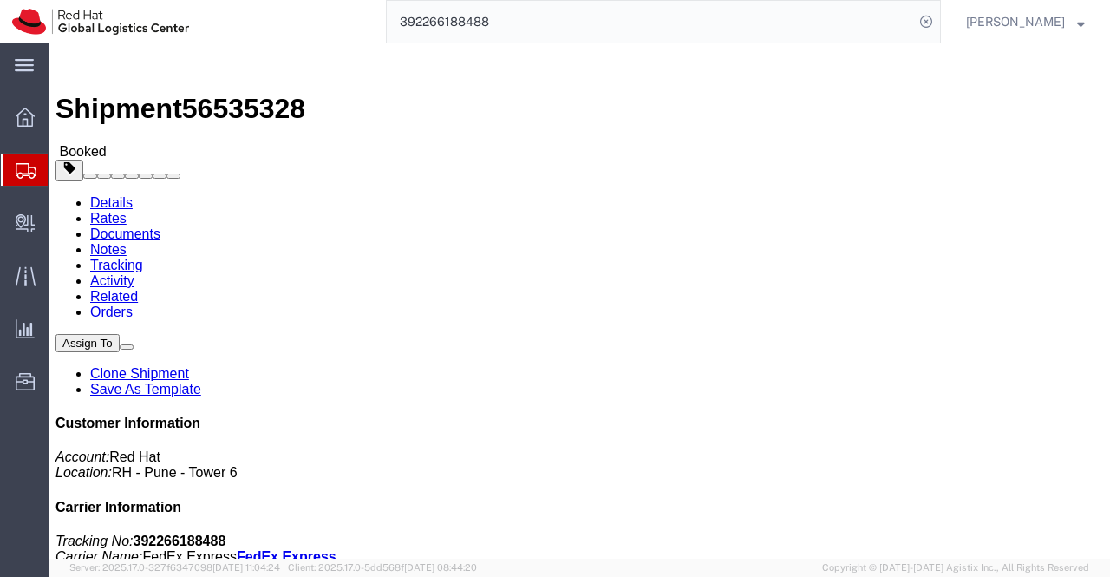
click link "Documents"
